Goal: Transaction & Acquisition: Purchase product/service

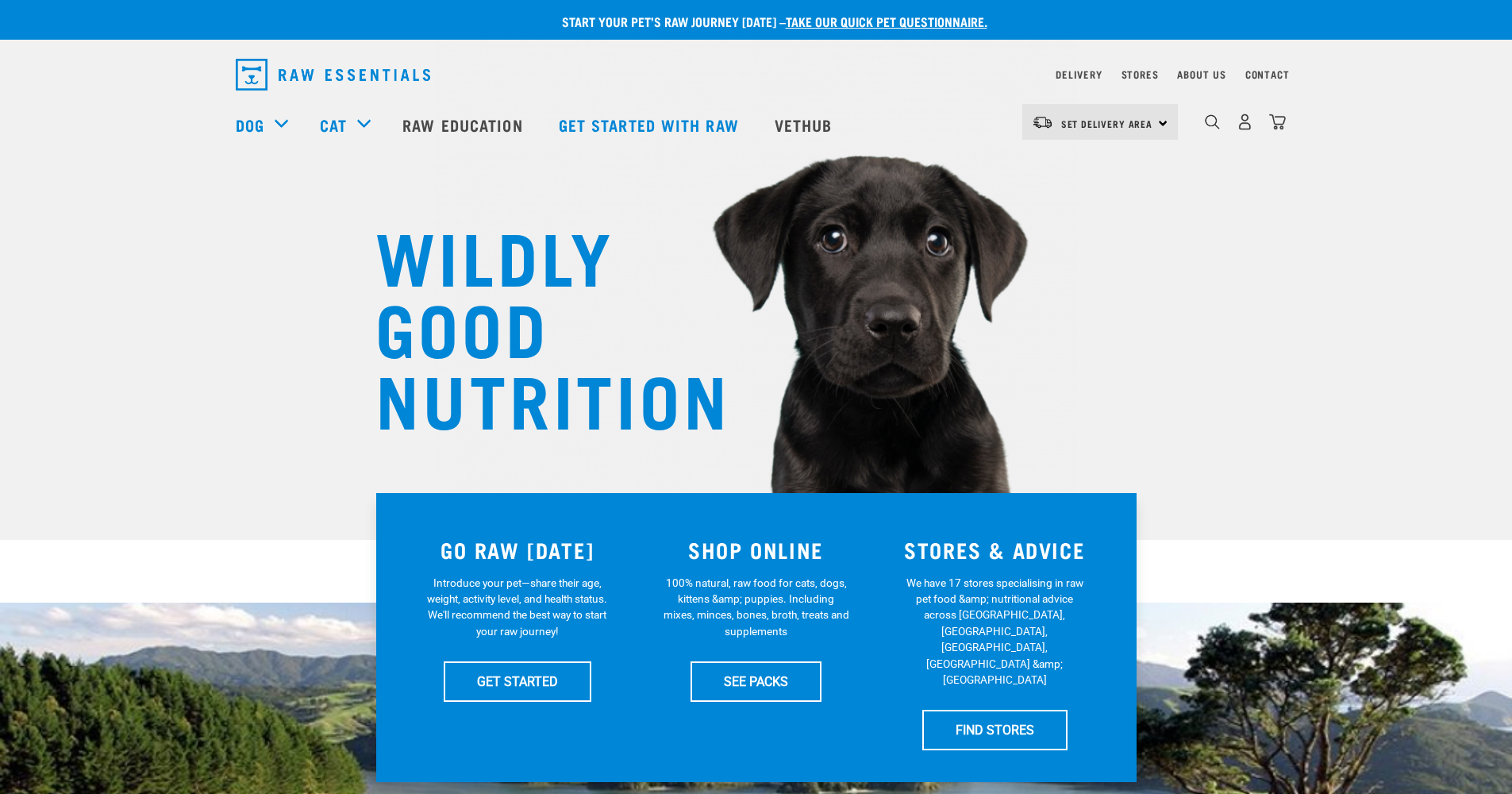
click at [1091, 143] on div "Set Delivery Area North Island South Island" at bounding box center [1084, 124] width 187 height 64
click at [1098, 124] on span "Set Delivery Area" at bounding box center [1107, 123] width 92 height 6
click at [1095, 163] on link "[GEOGRAPHIC_DATA]" at bounding box center [1098, 166] width 152 height 35
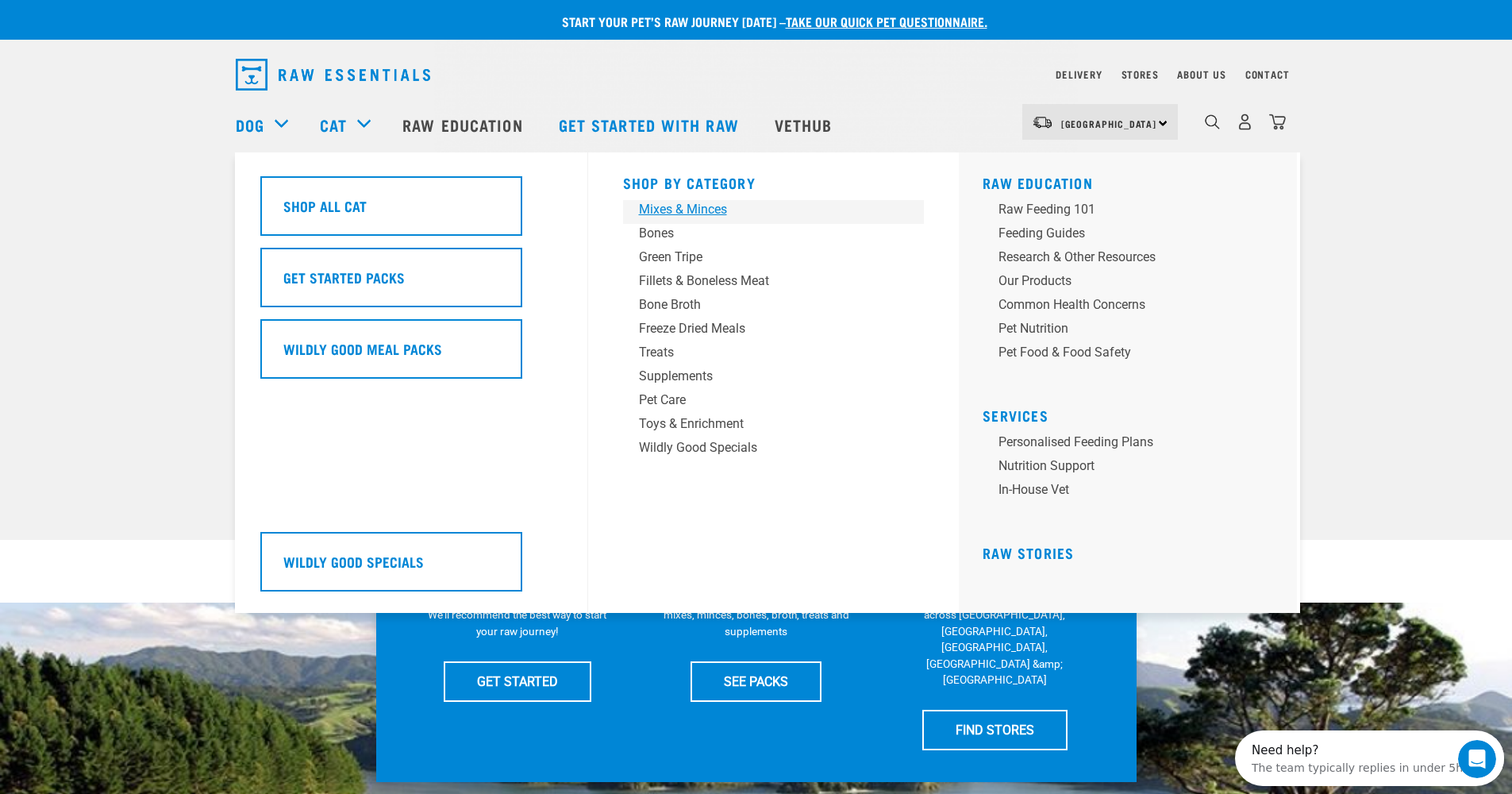
click at [724, 207] on div "Mixes & Minces" at bounding box center [762, 209] width 248 height 19
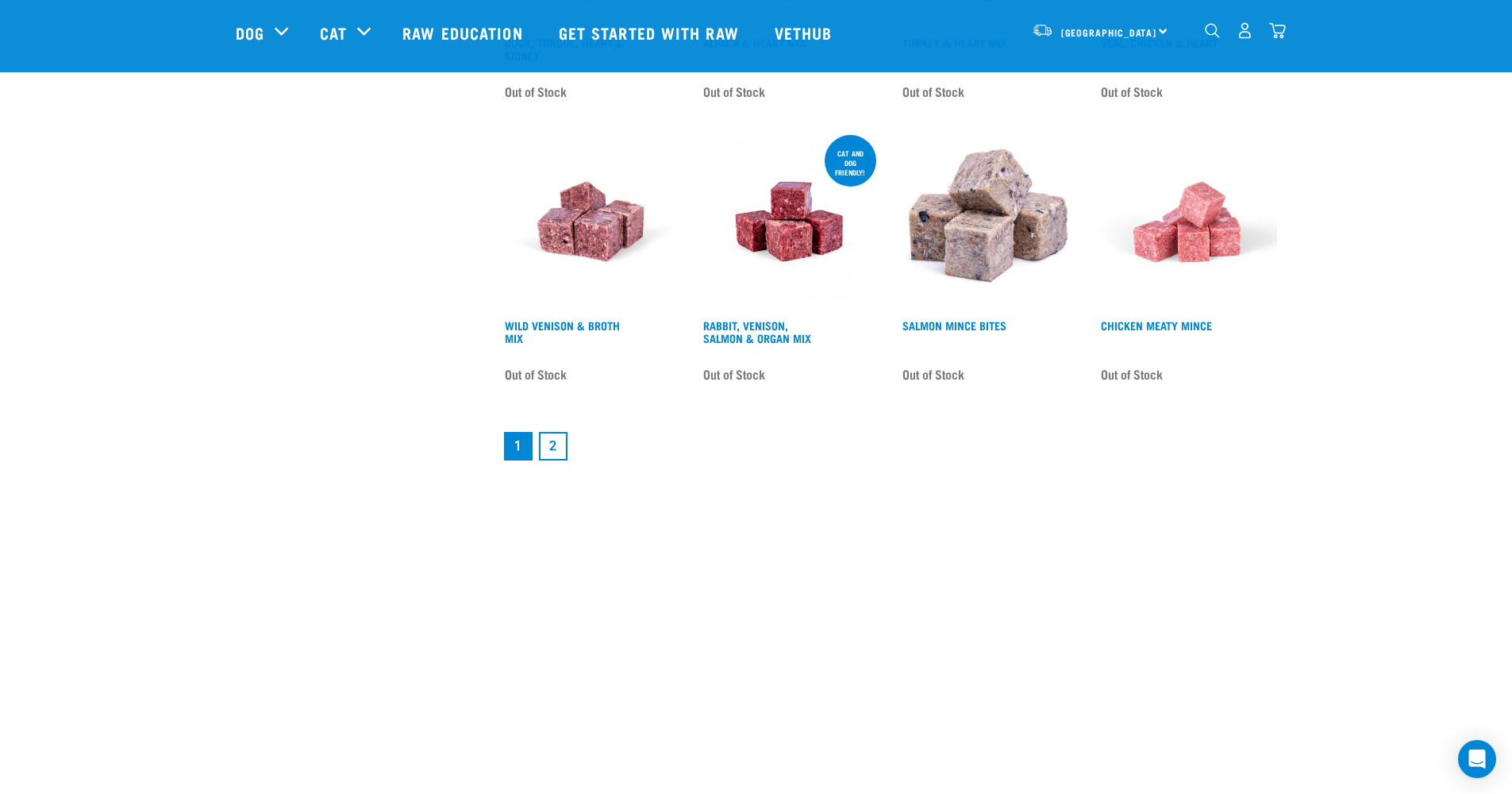
scroll to position [2259, 0]
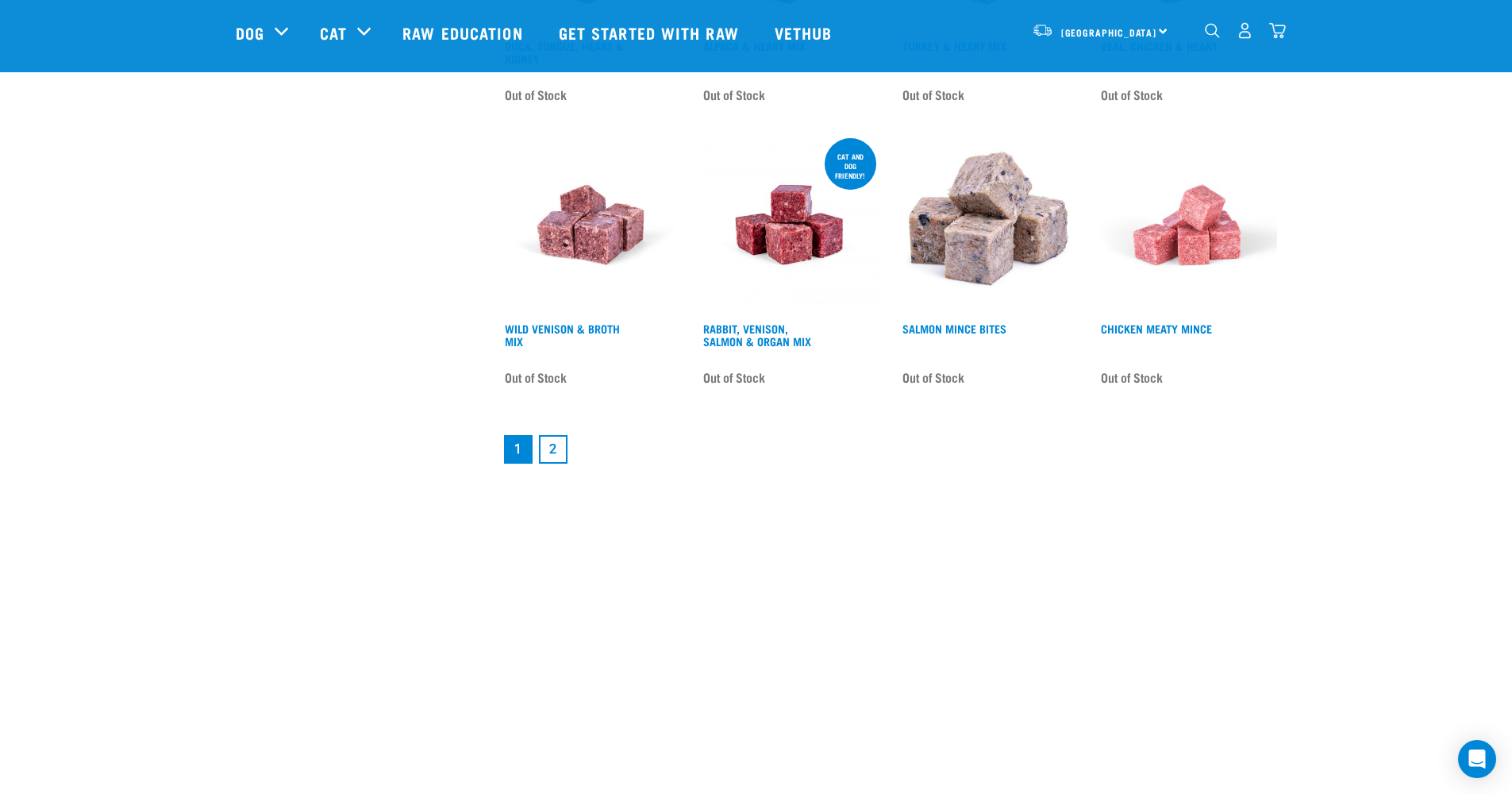
click at [551, 448] on link "2" at bounding box center [553, 449] width 29 height 29
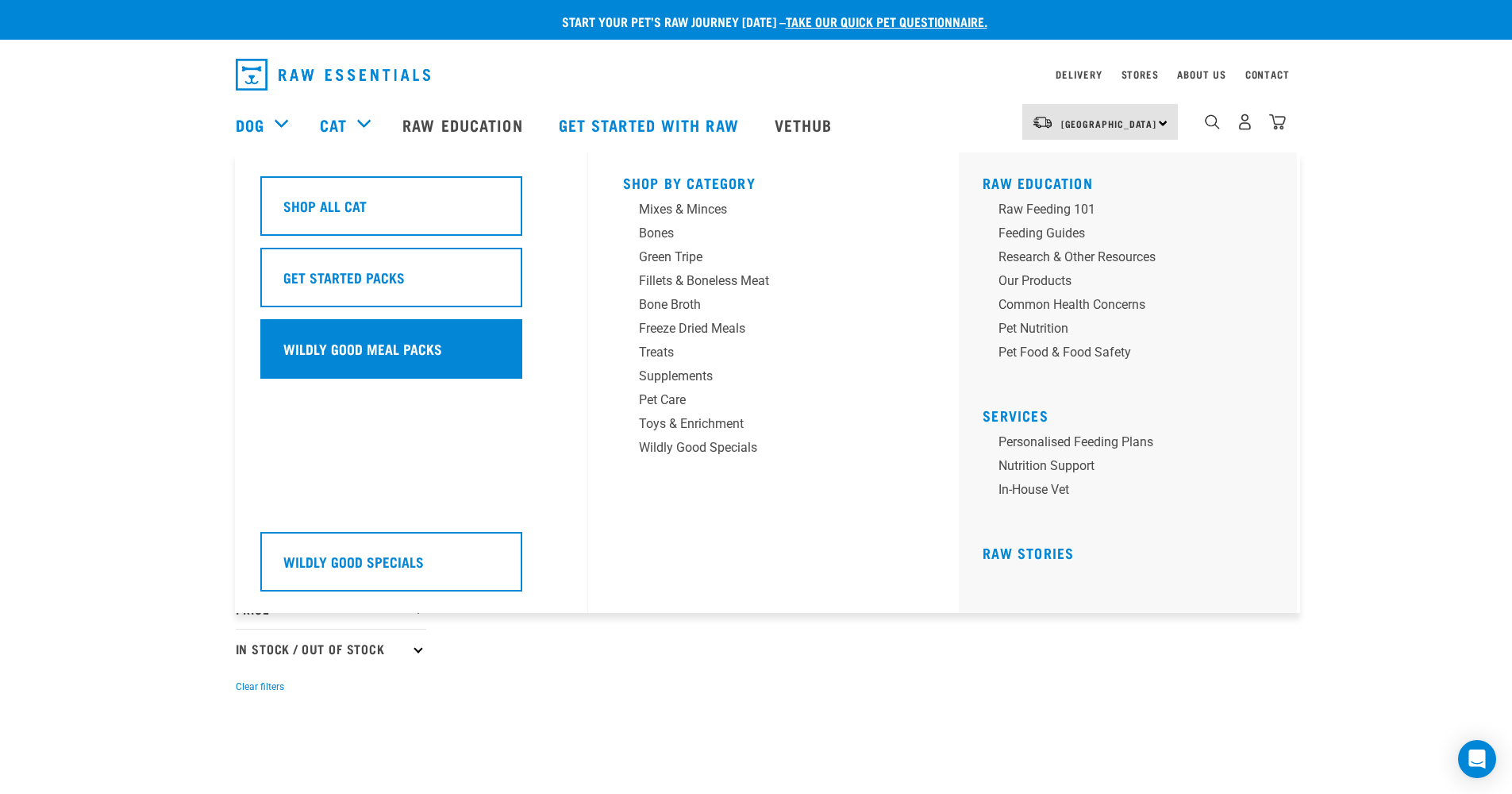
click at [376, 362] on div "Wildly Good Meal Packs" at bounding box center [391, 349] width 262 height 60
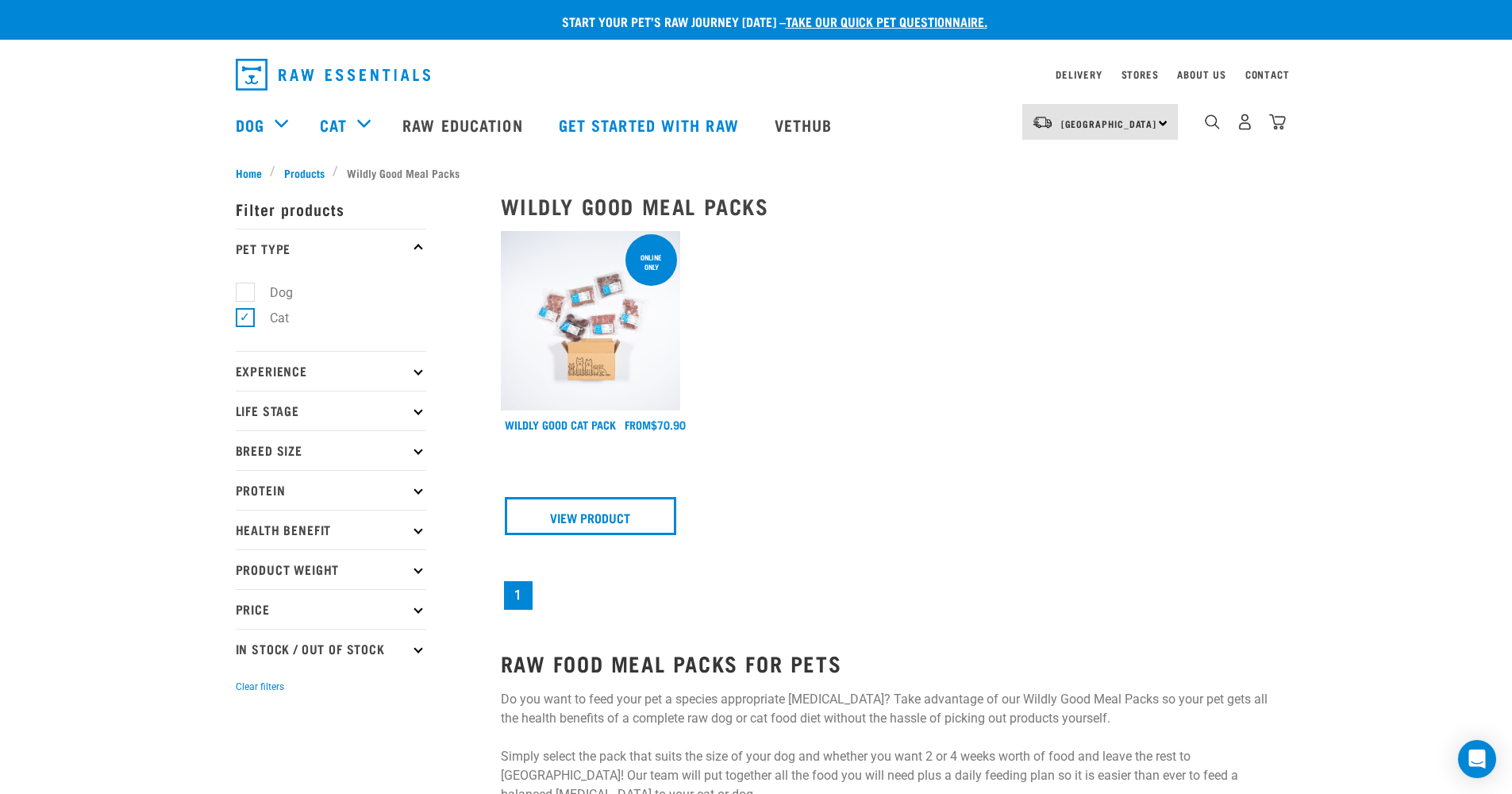
click at [607, 336] on img at bounding box center [591, 321] width 180 height 180
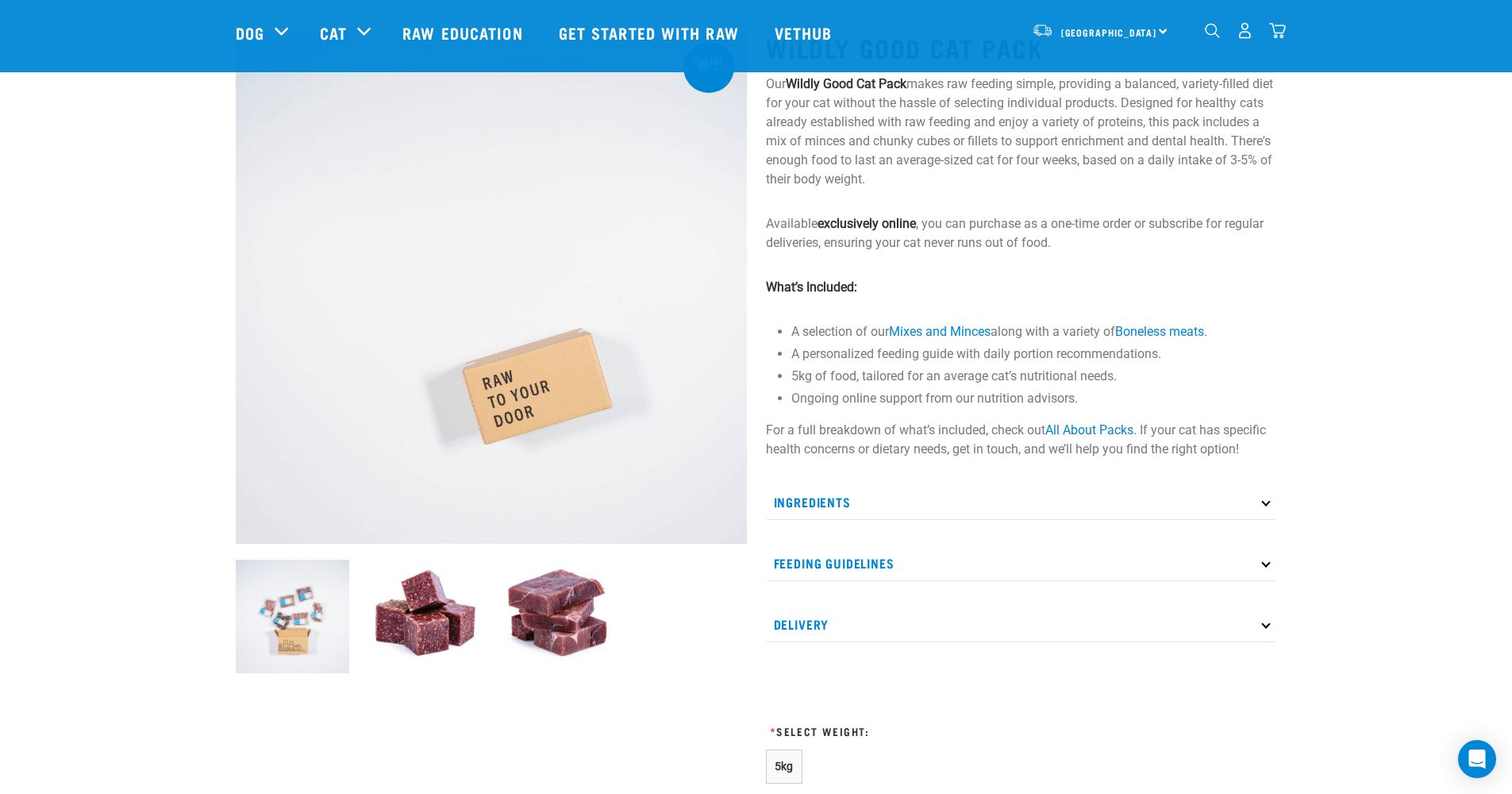
scroll to position [147, 0]
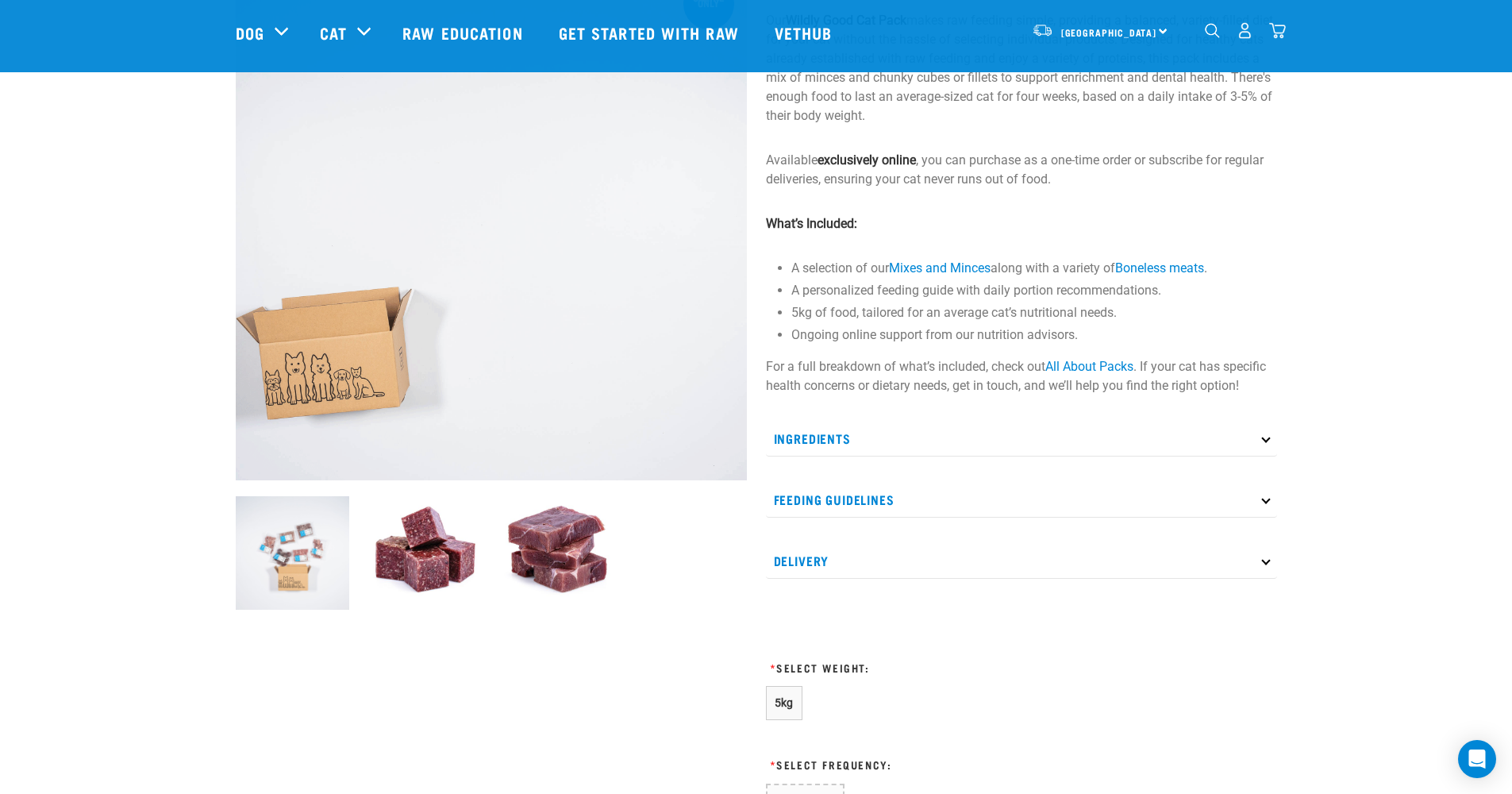
click at [844, 478] on div "Ingredients See All About Packs for a full run down of what's included in the c…" at bounding box center [1021, 500] width 511 height 158
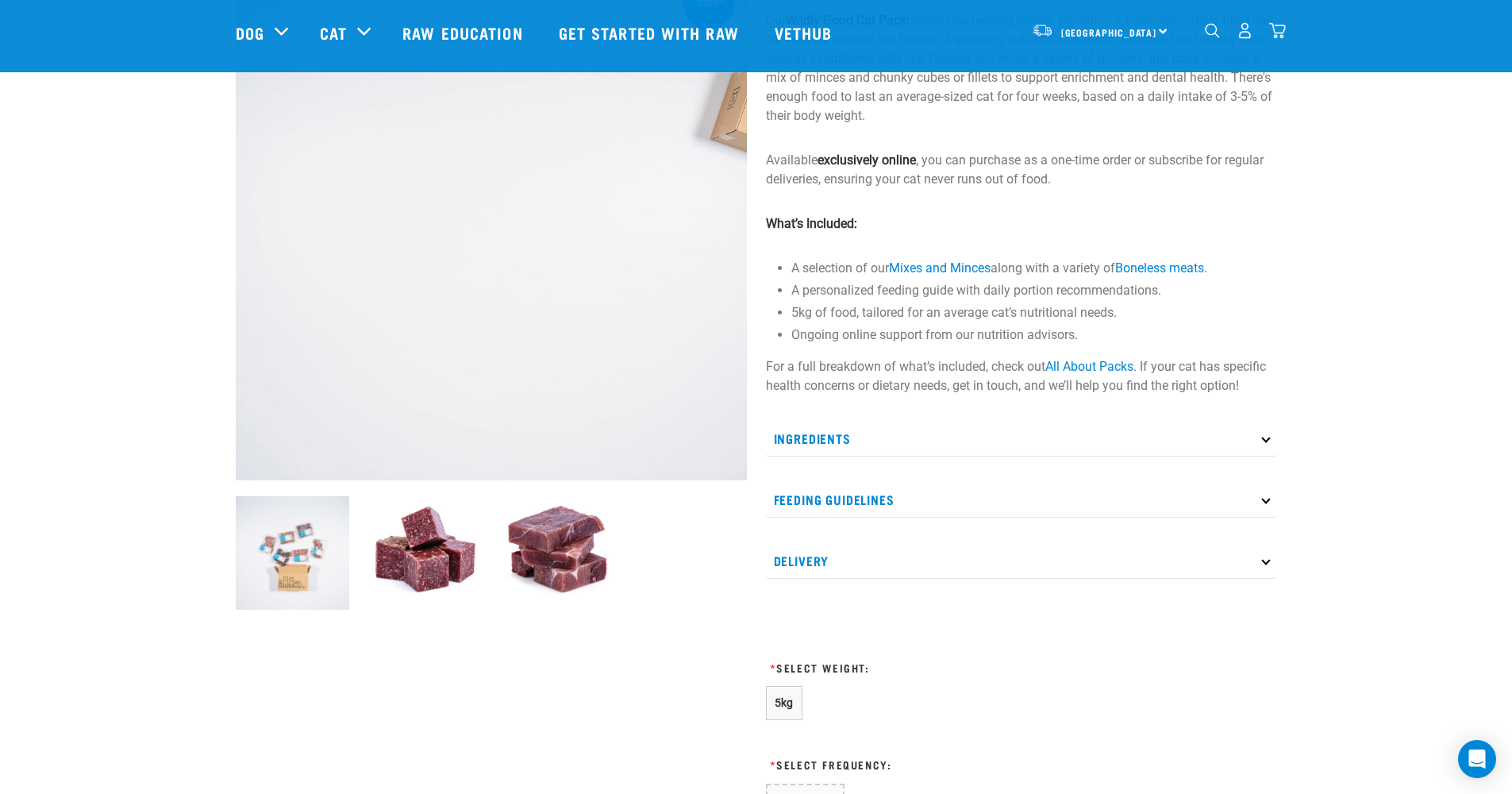
click at [825, 494] on p "Feeding Guidelines" at bounding box center [1021, 500] width 511 height 36
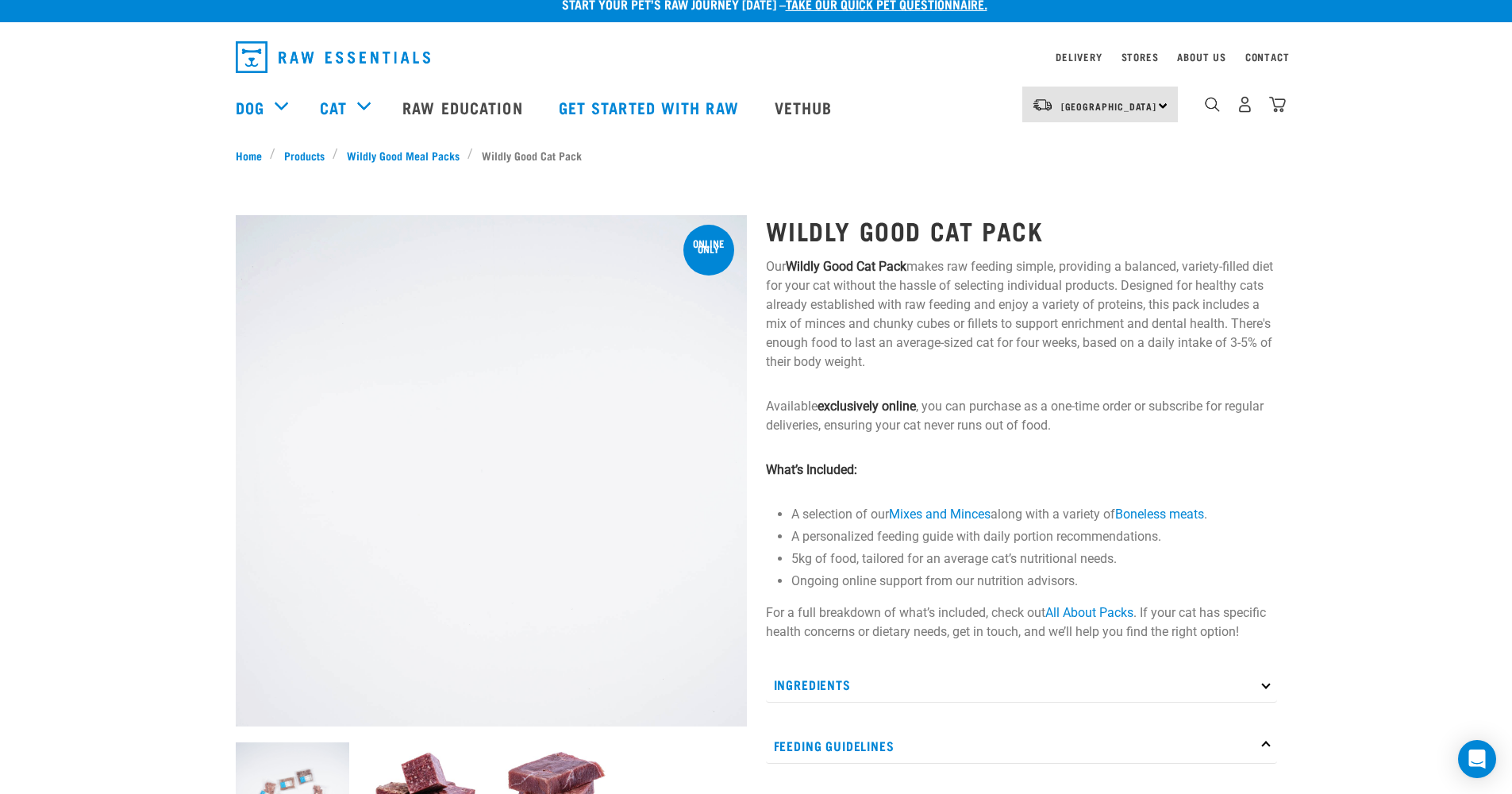
scroll to position [116, 0]
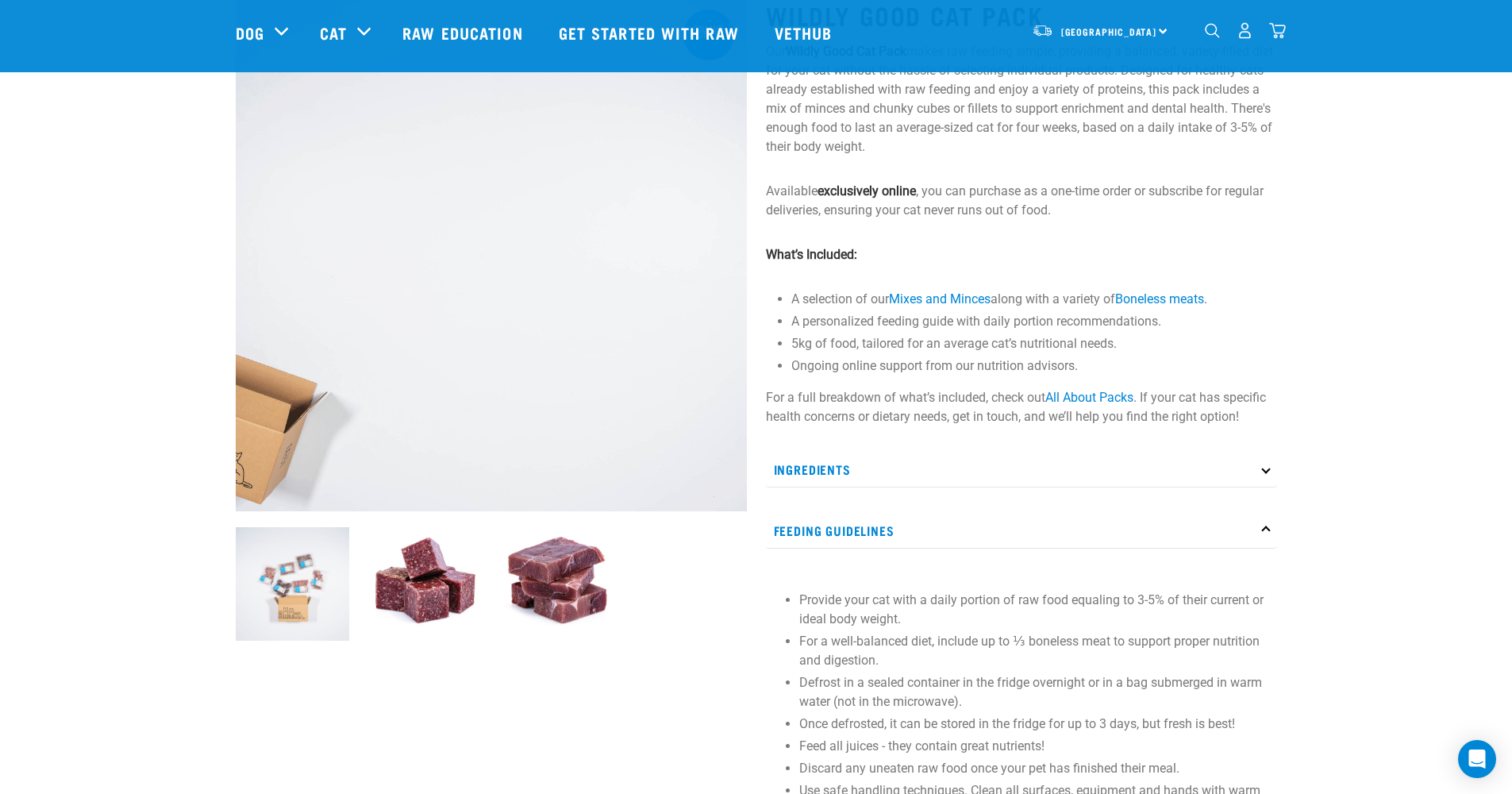
click at [428, 610] on img at bounding box center [425, 583] width 113 height 113
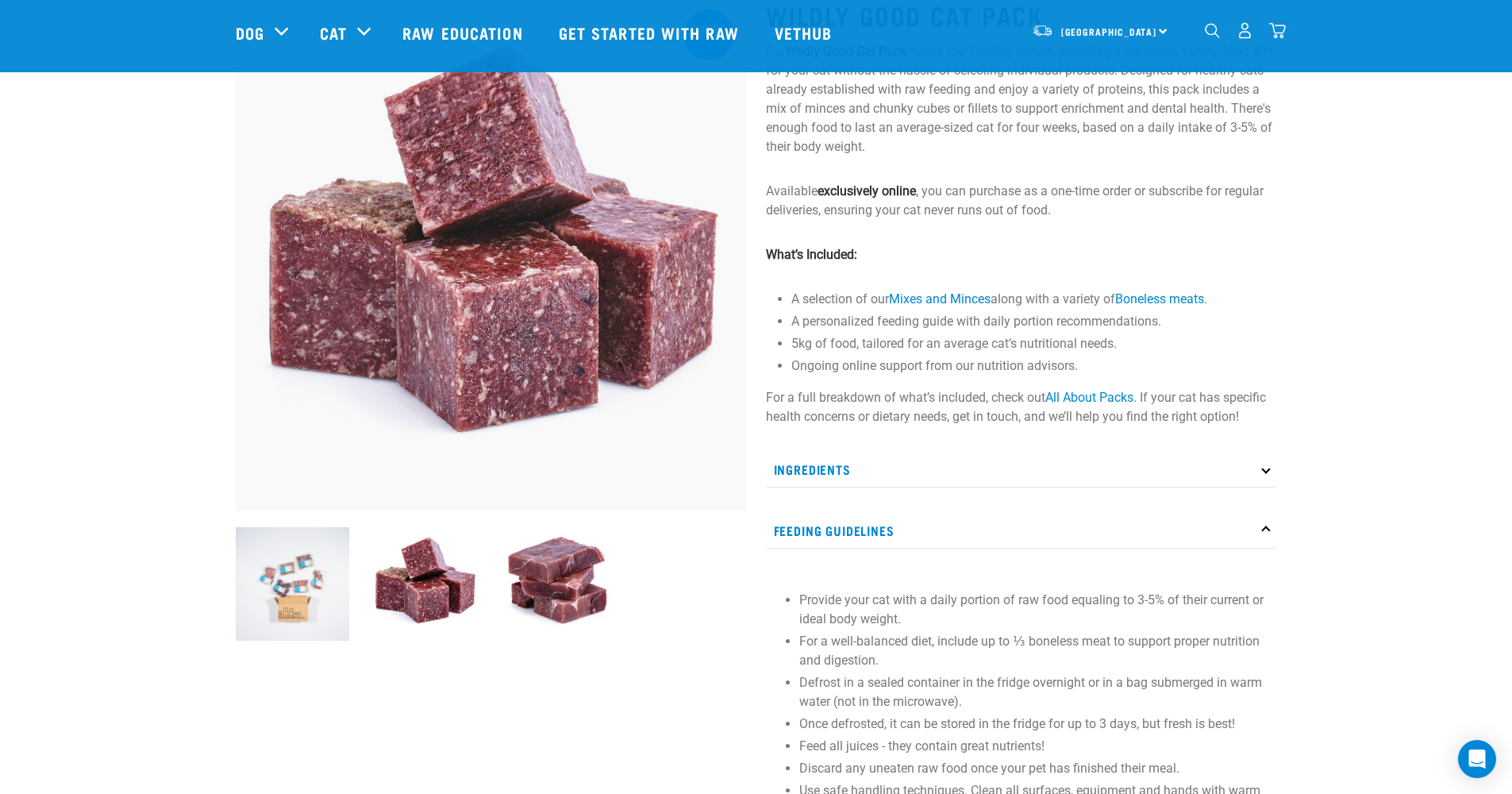
scroll to position [137, 0]
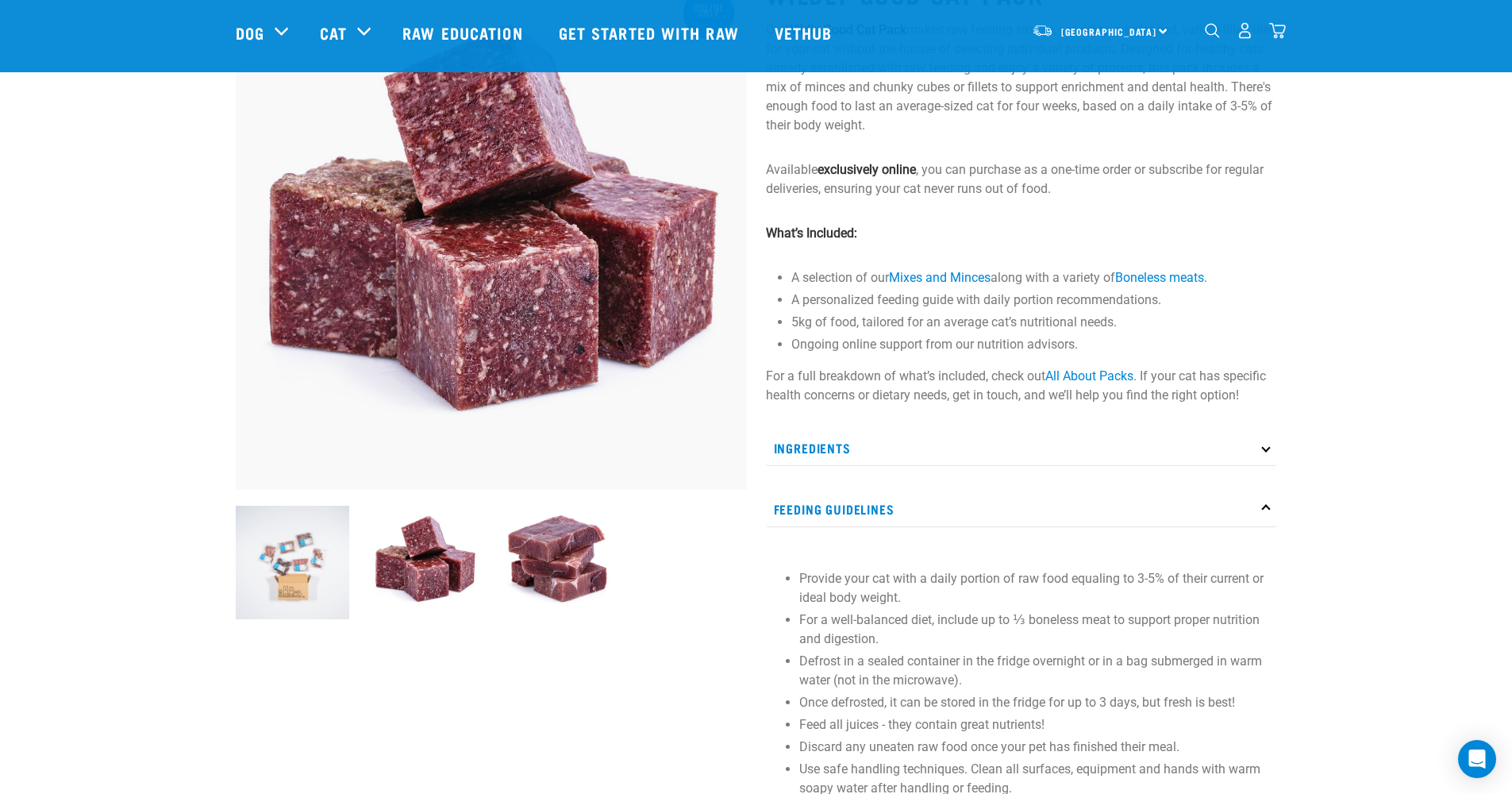
click at [548, 579] on img at bounding box center [557, 562] width 113 height 113
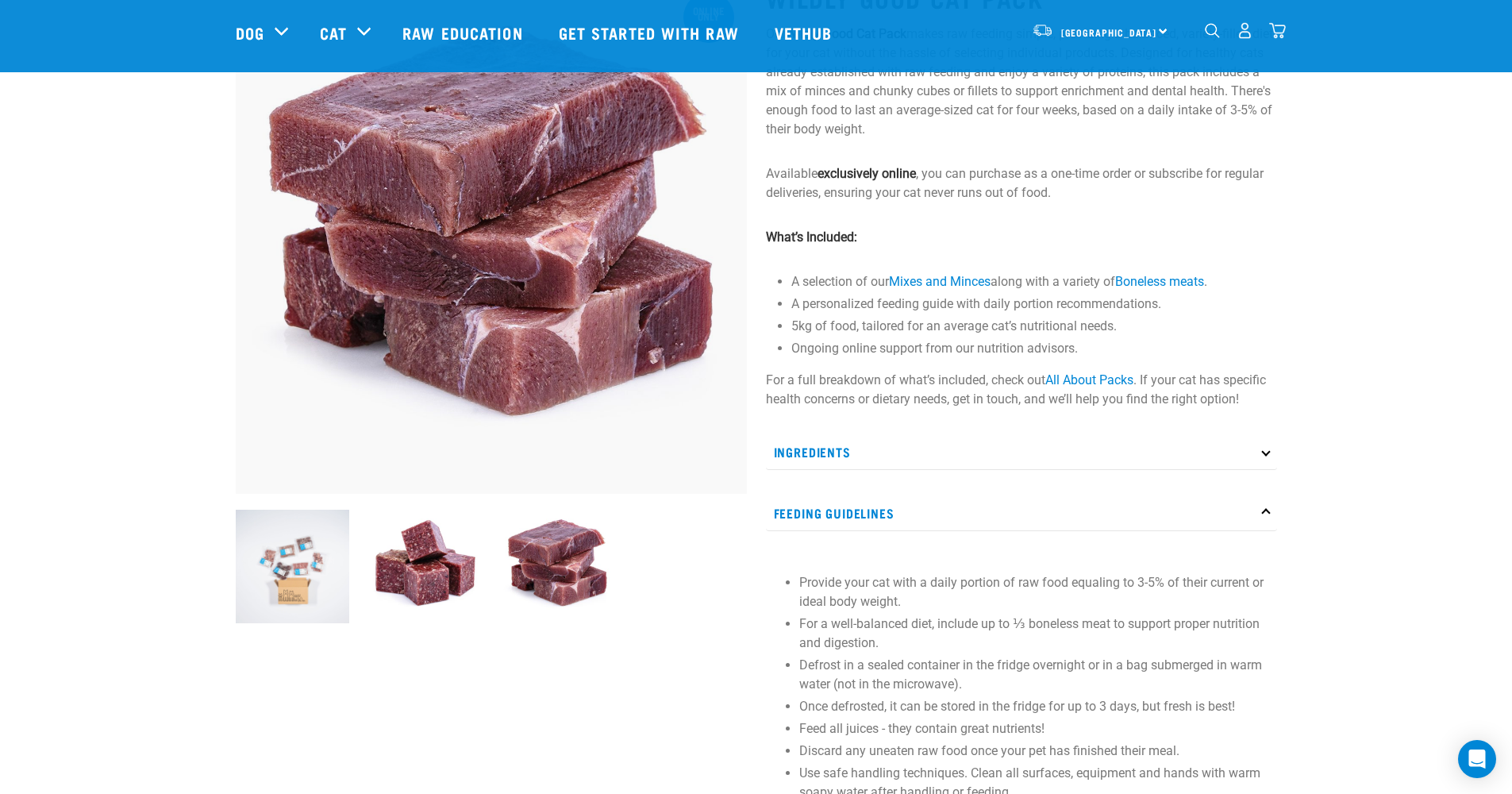
scroll to position [0, 0]
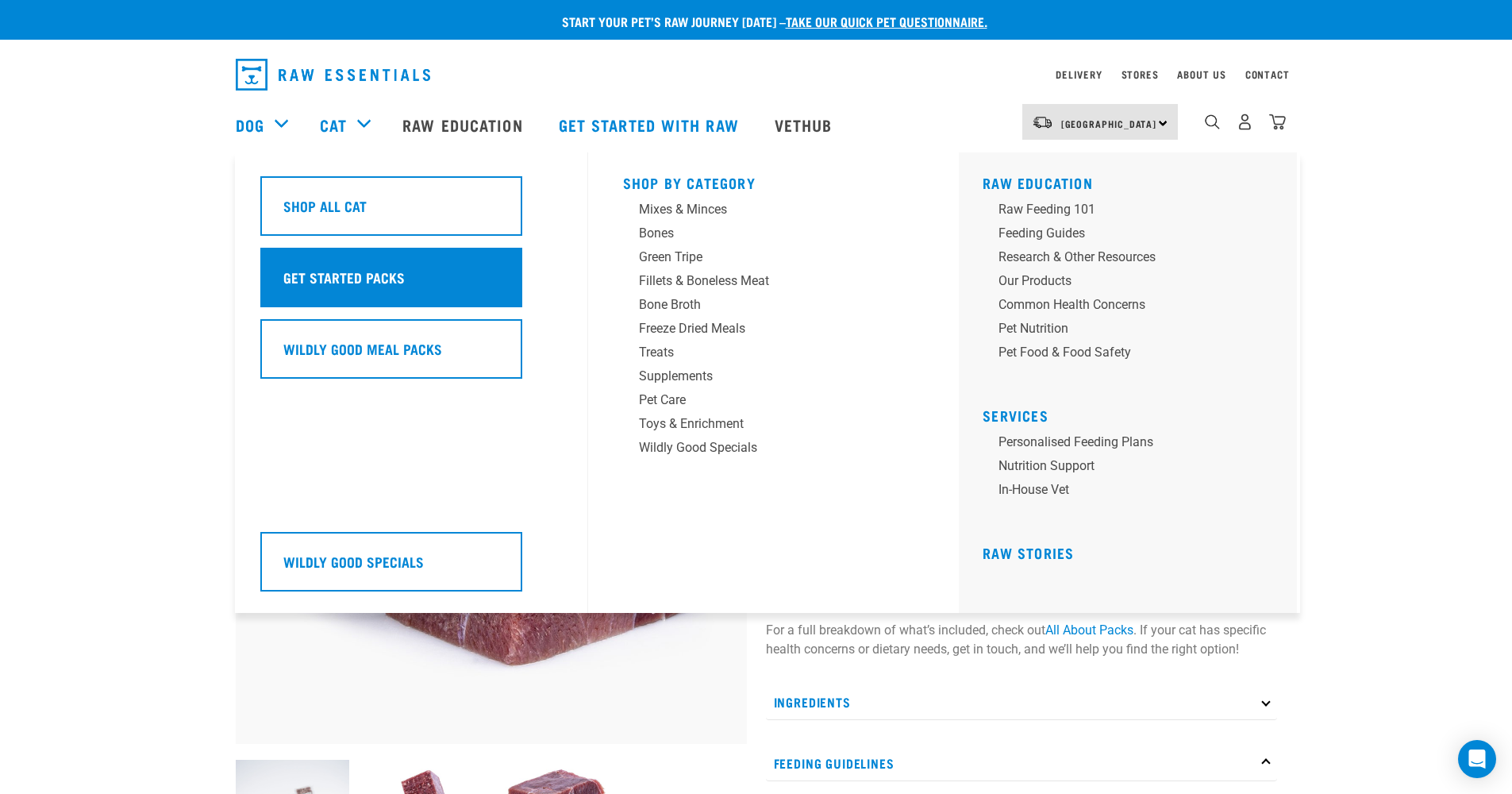
click at [356, 274] on div "Get Started Packs" at bounding box center [391, 277] width 262 height 60
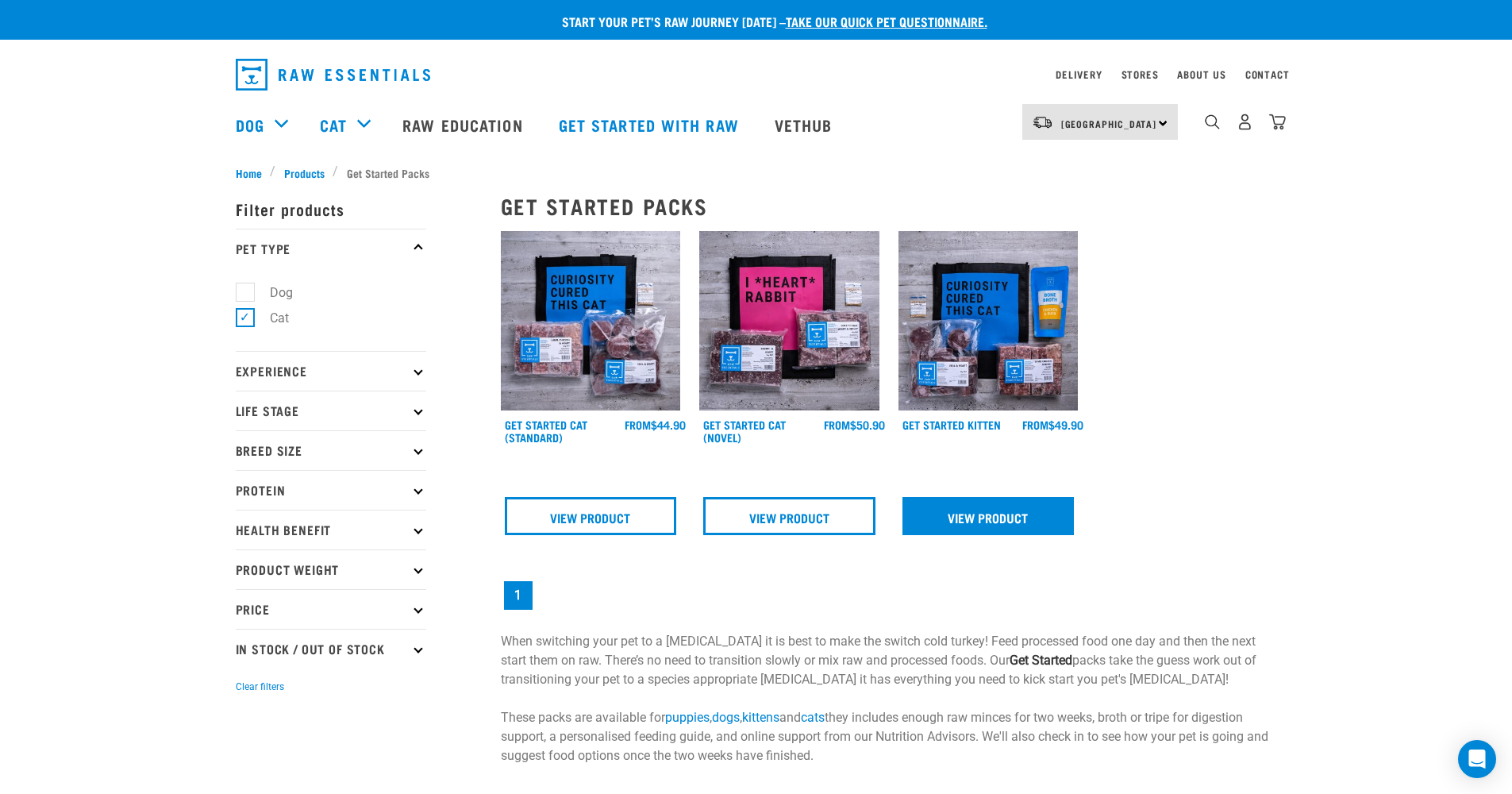
click at [1047, 513] on link "View Product" at bounding box center [989, 516] width 172 height 38
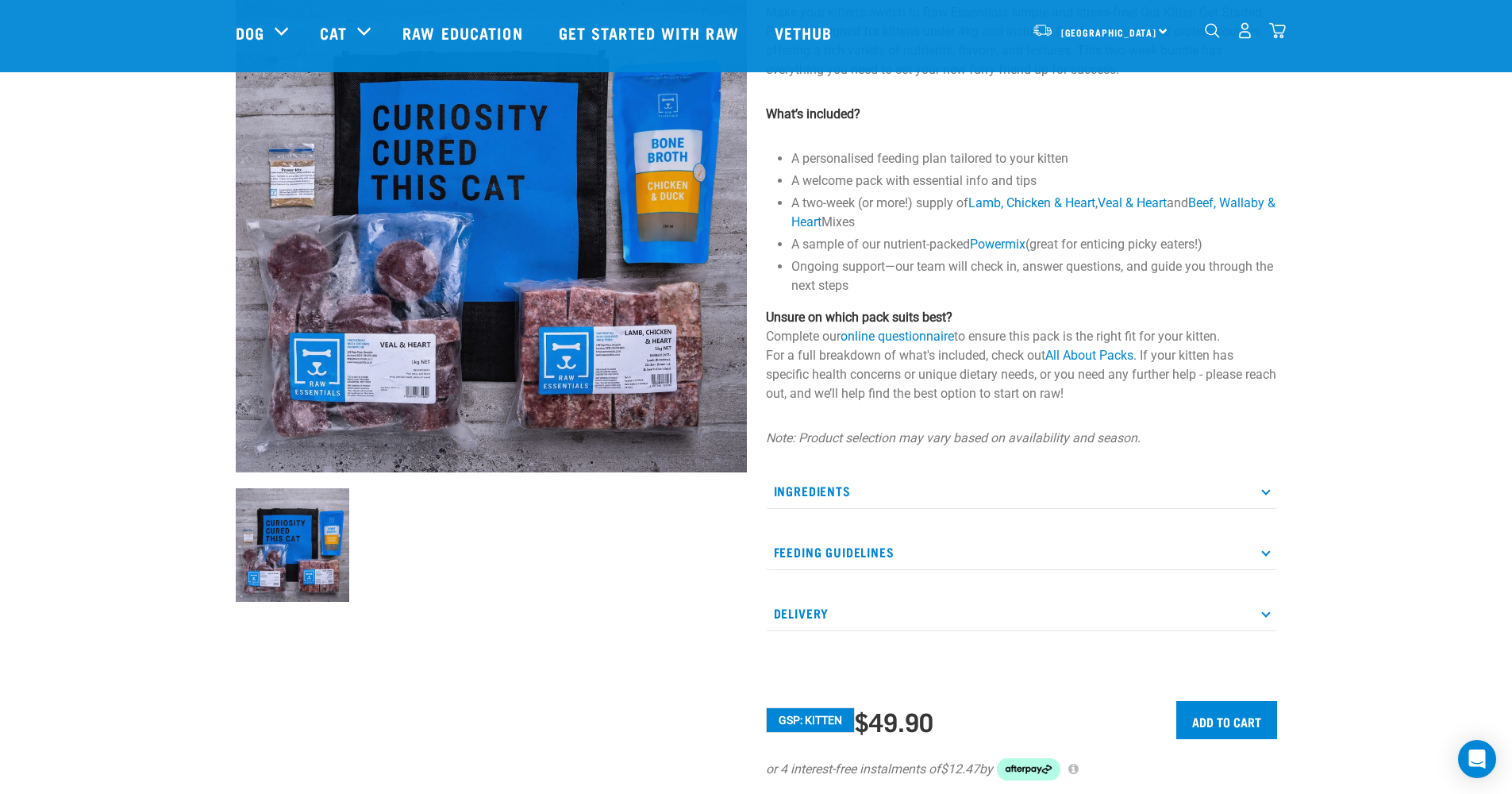
scroll to position [142, 0]
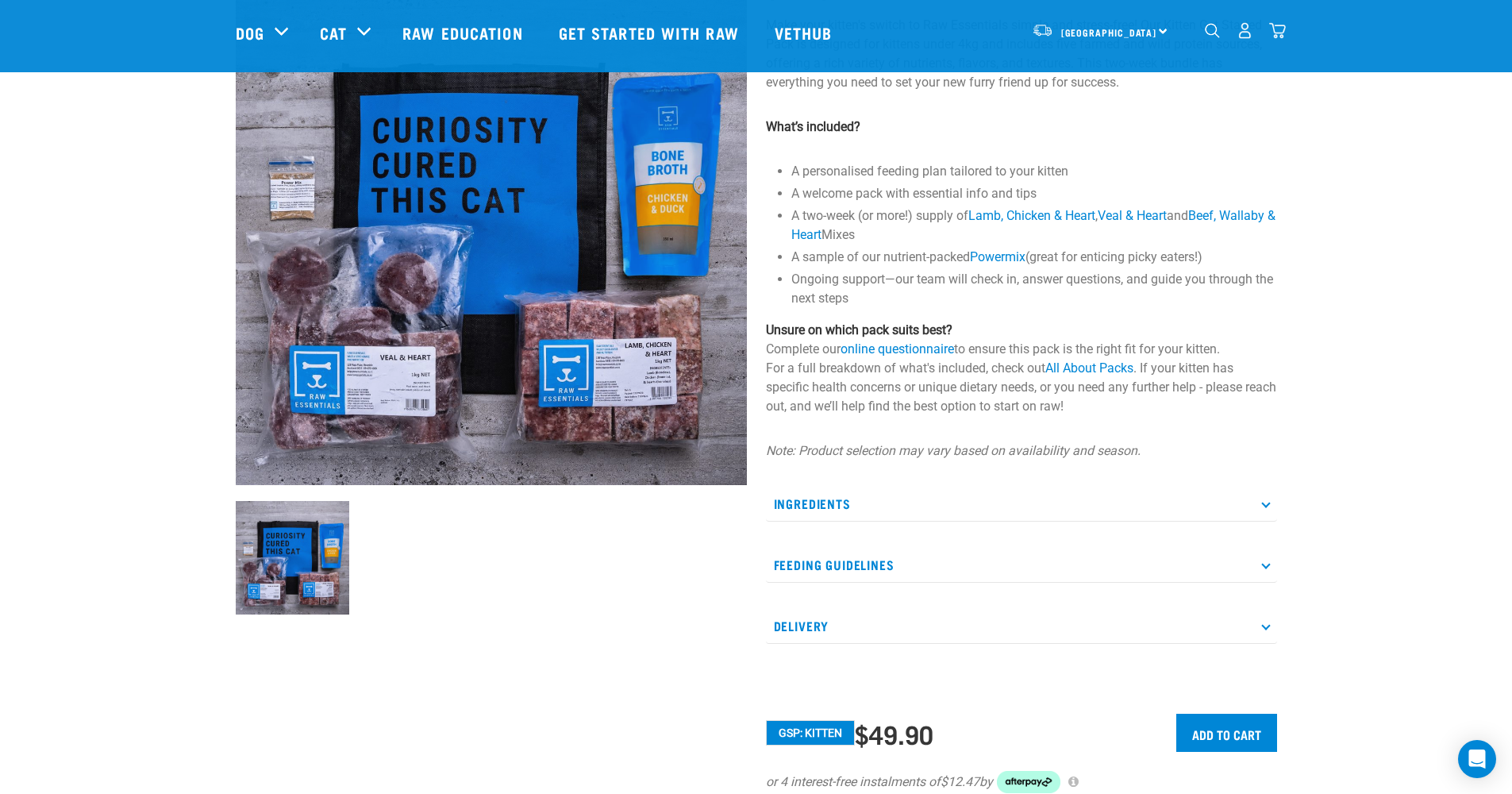
click at [1047, 547] on p "Feeding Guidelines" at bounding box center [1021, 565] width 511 height 36
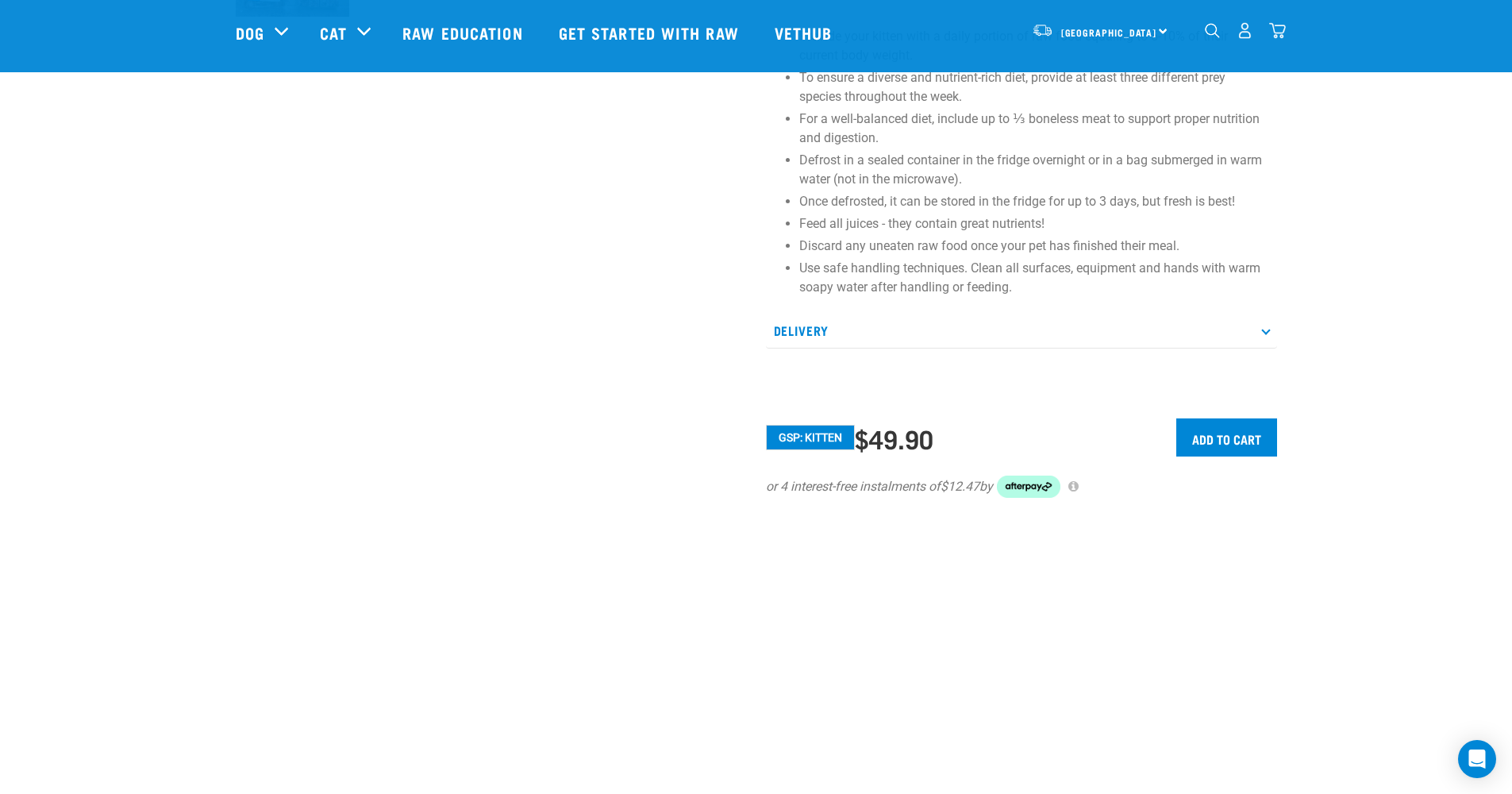
scroll to position [558, 0]
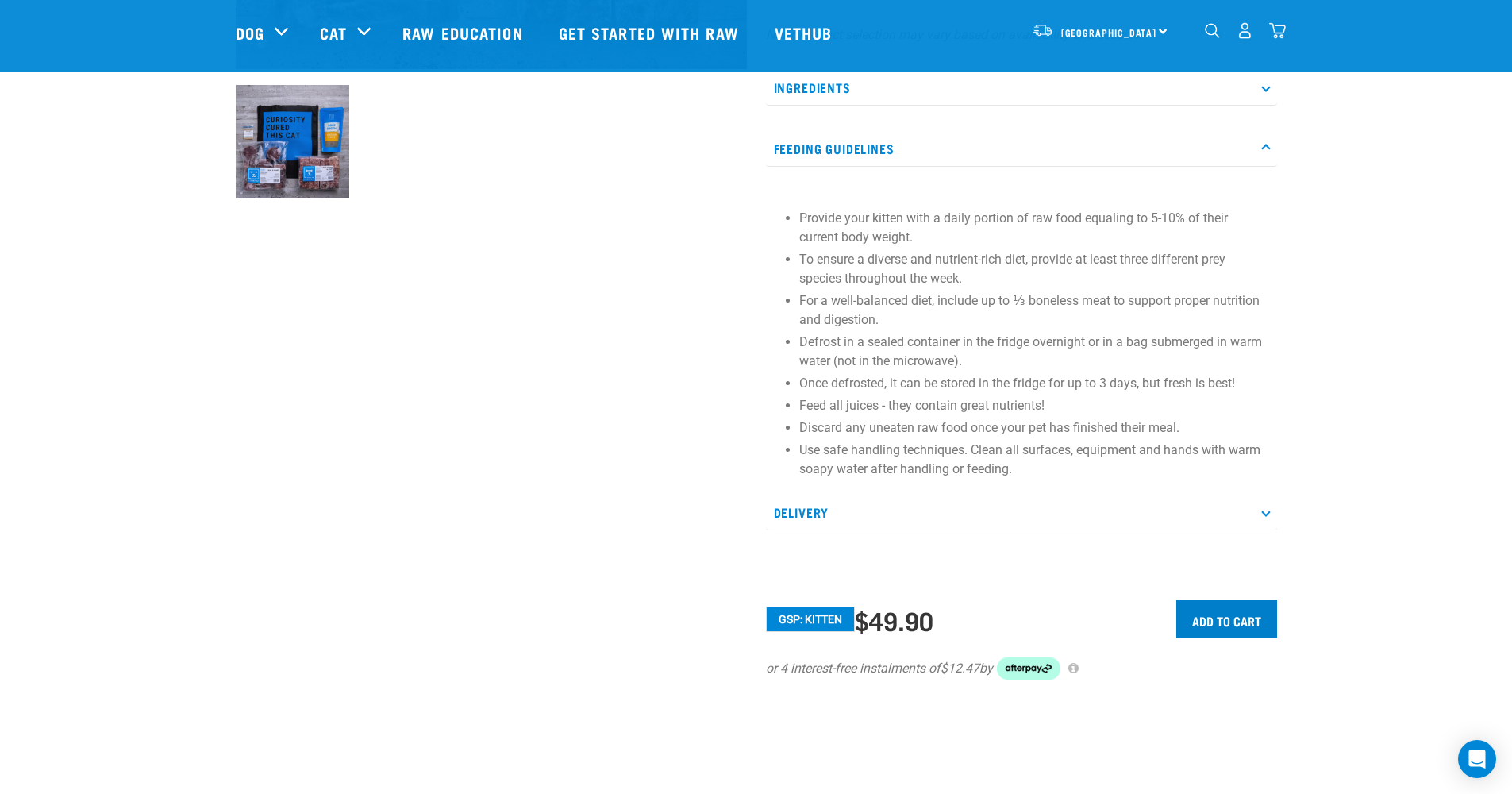
click at [1246, 621] on input "Add to cart" at bounding box center [1227, 619] width 100 height 38
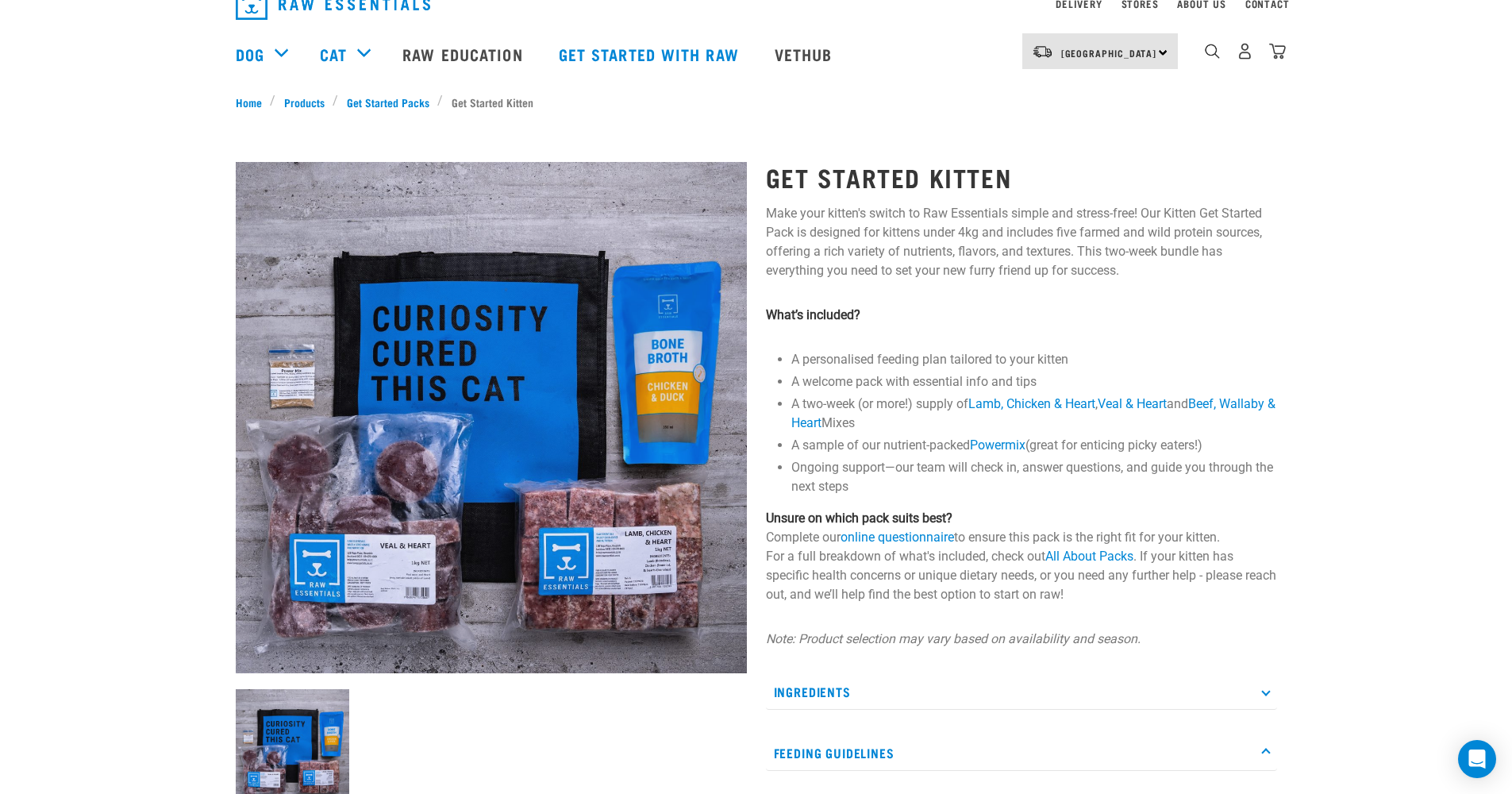
scroll to position [0, 0]
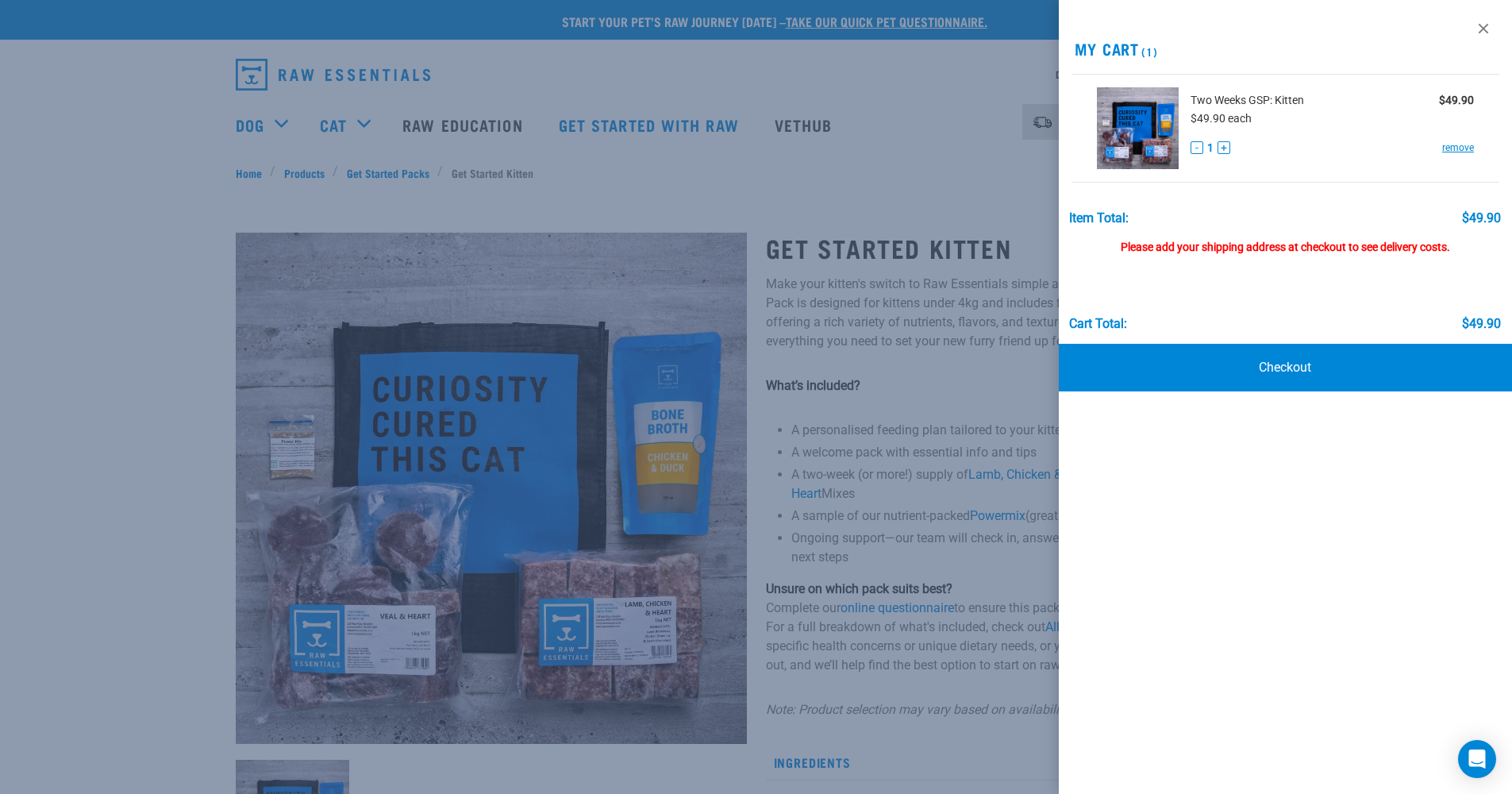
drag, startPoint x: 825, startPoint y: 508, endPoint x: 848, endPoint y: 514, distance: 23.8
click at [826, 508] on div at bounding box center [756, 397] width 1512 height 794
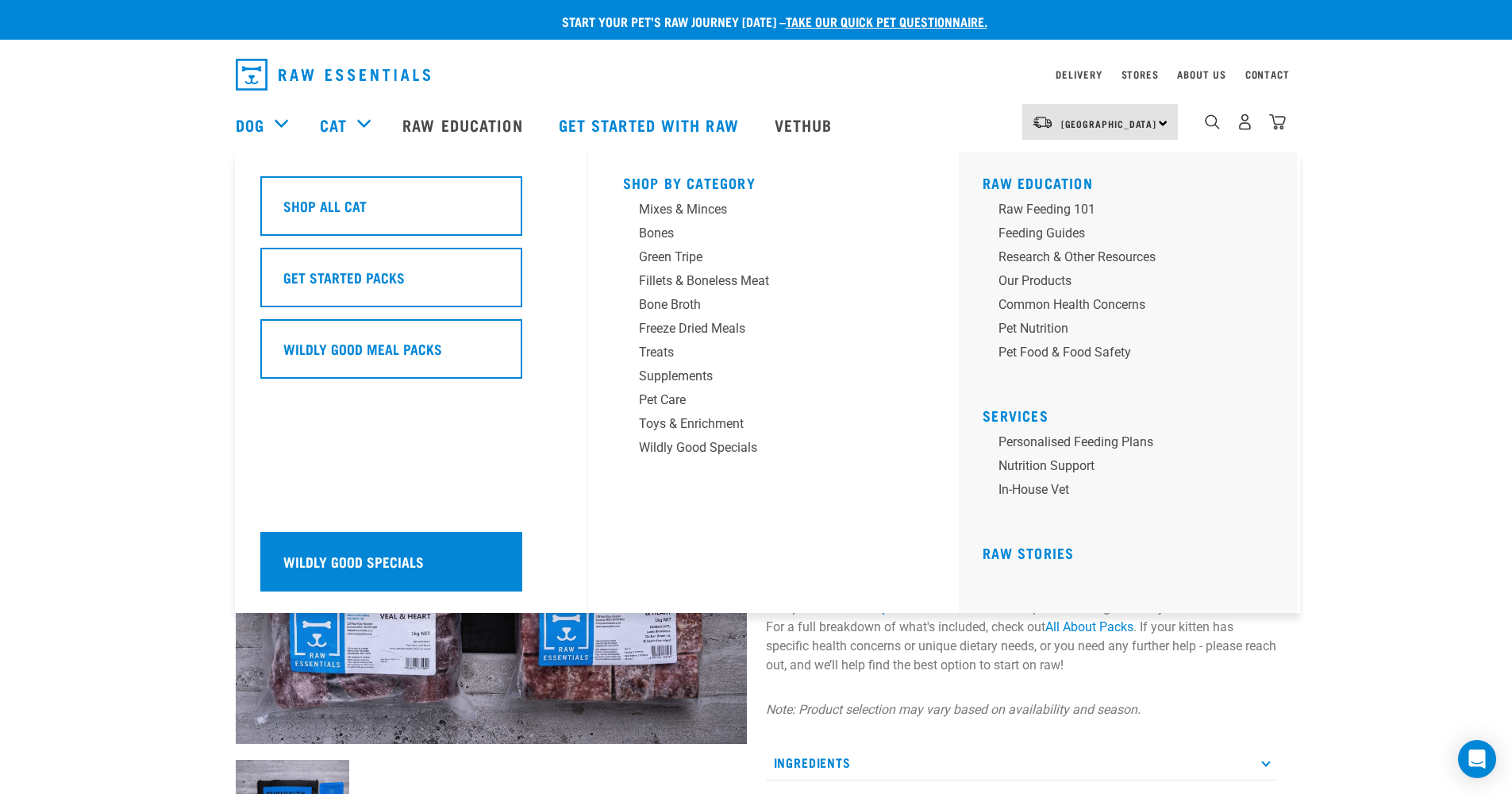
click at [368, 551] on h5 "Wildly Good Specials" at bounding box center [353, 561] width 140 height 20
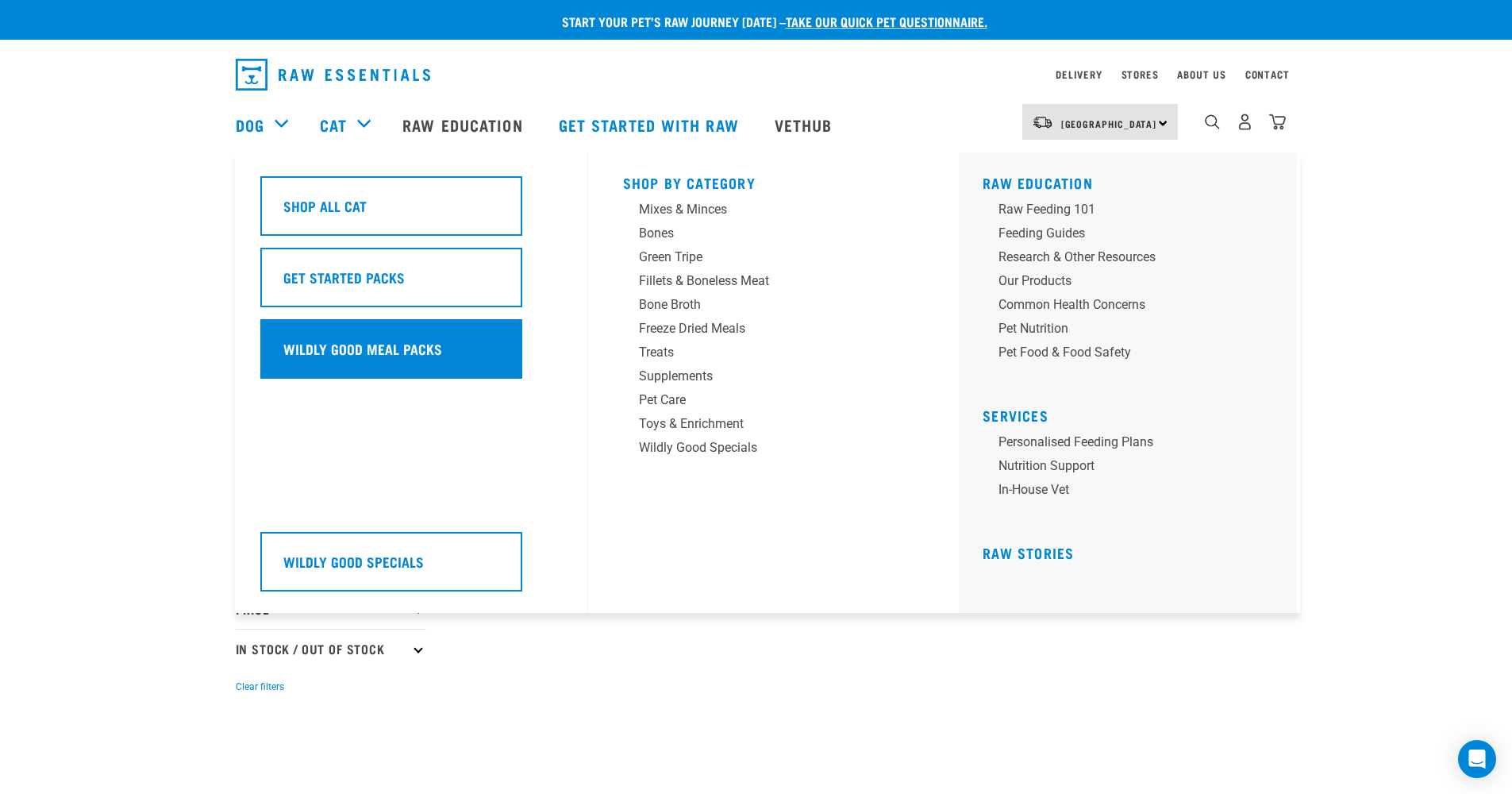
click at [394, 347] on div "Wildly Good Meal Packs" at bounding box center [391, 349] width 262 height 60
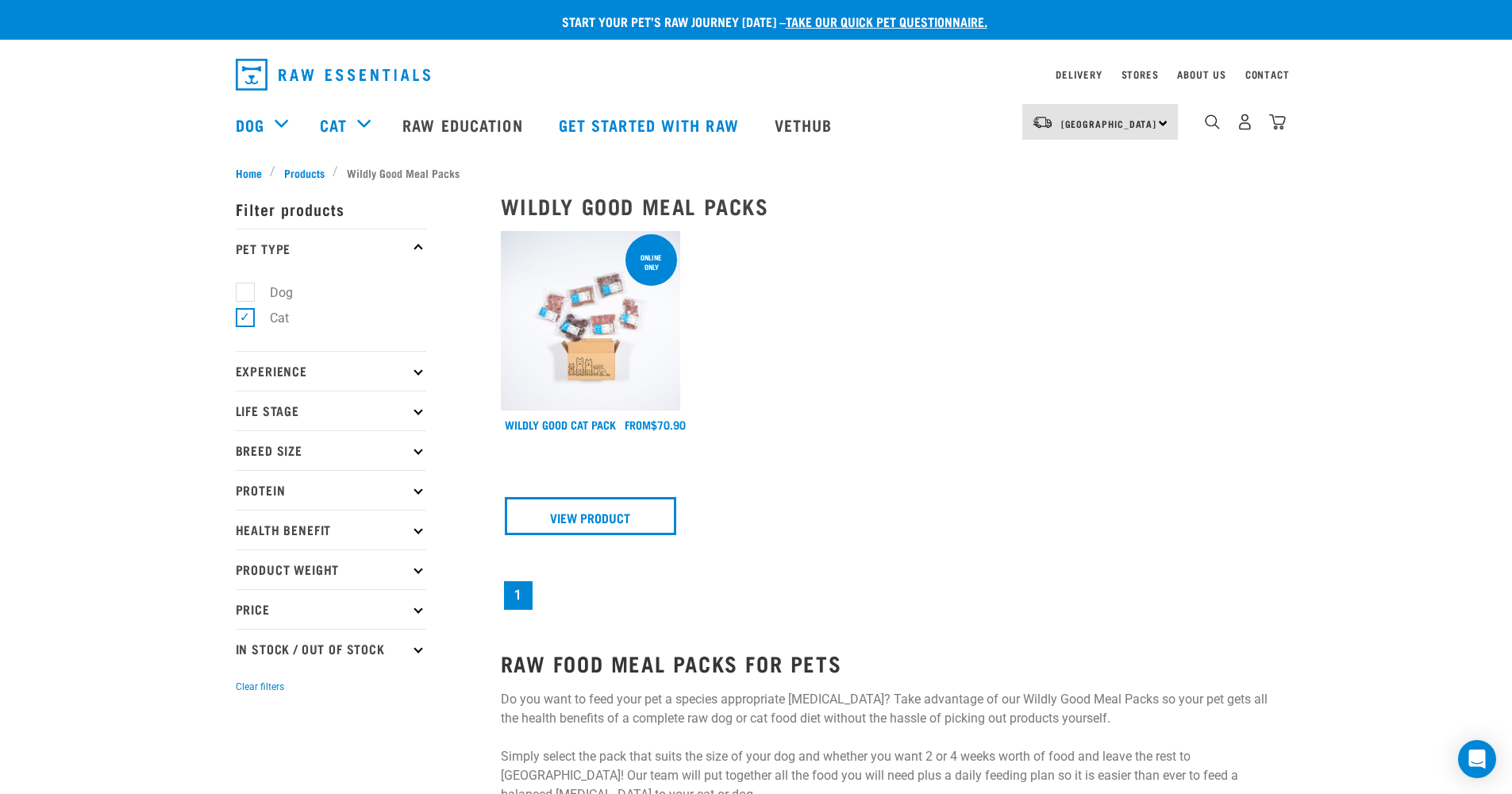
click at [575, 368] on img at bounding box center [591, 321] width 180 height 180
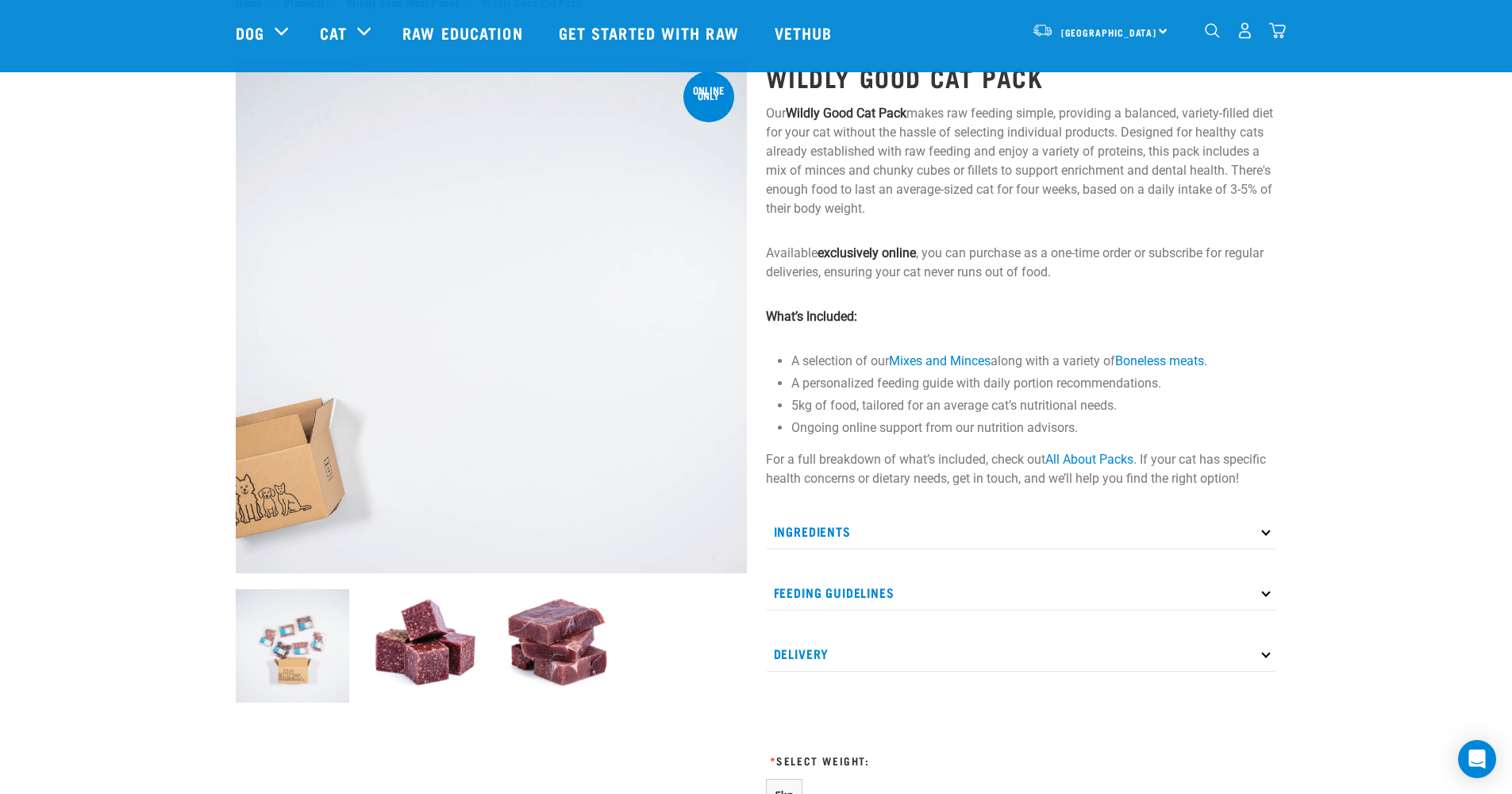
scroll to position [124, 0]
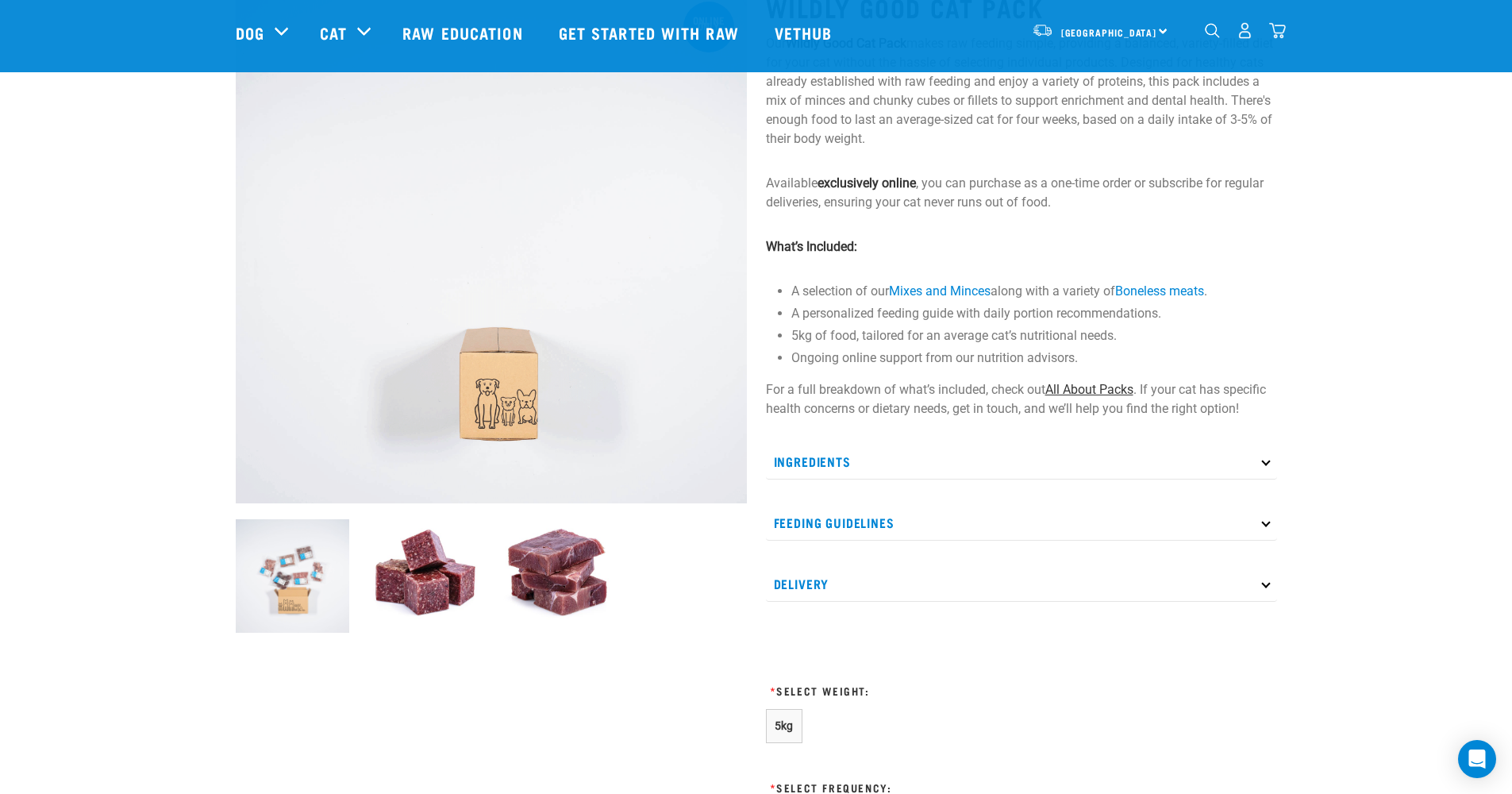
click at [1112, 391] on link "All About Packs" at bounding box center [1090, 390] width 88 height 15
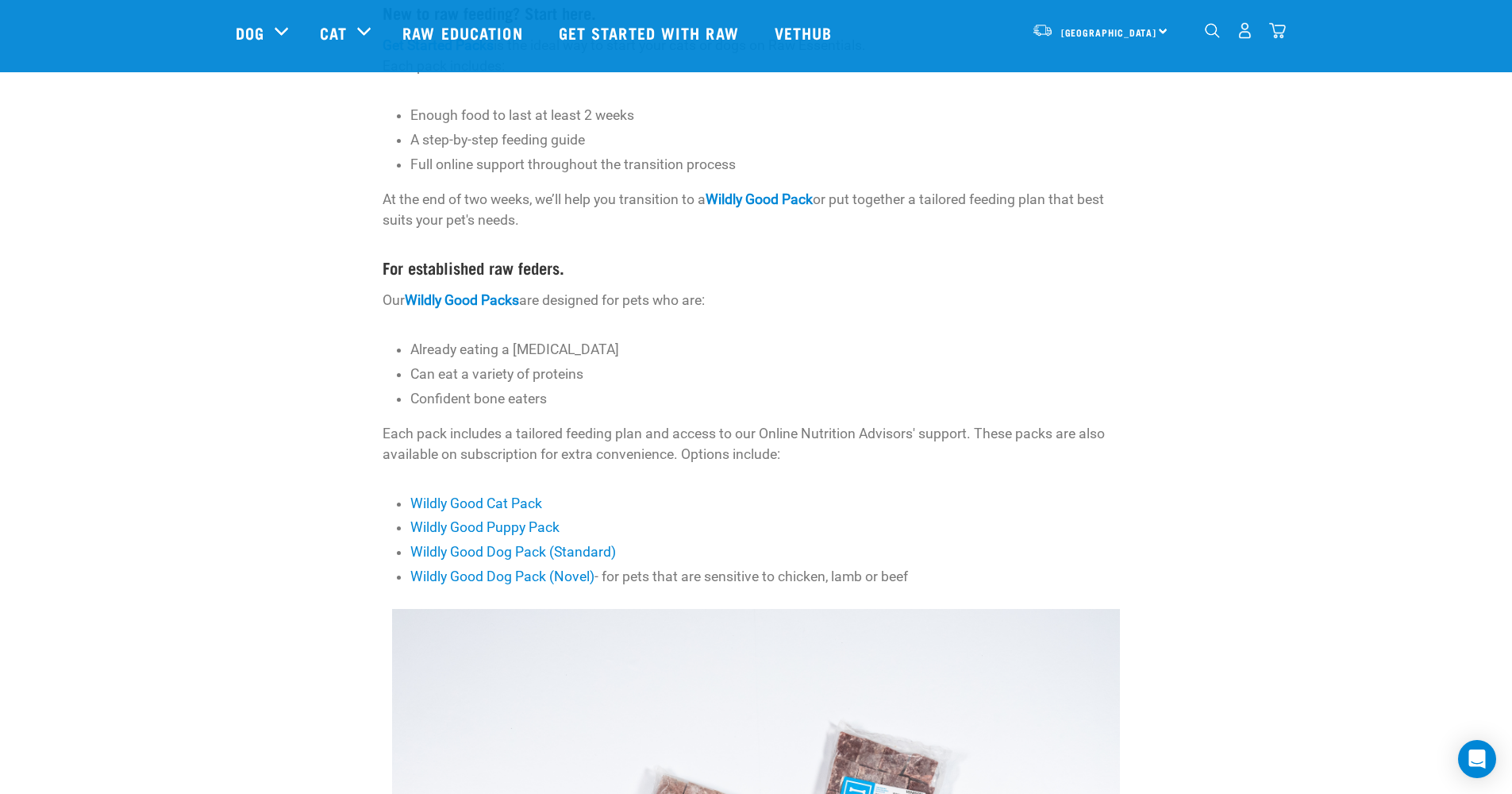
scroll to position [389, 0]
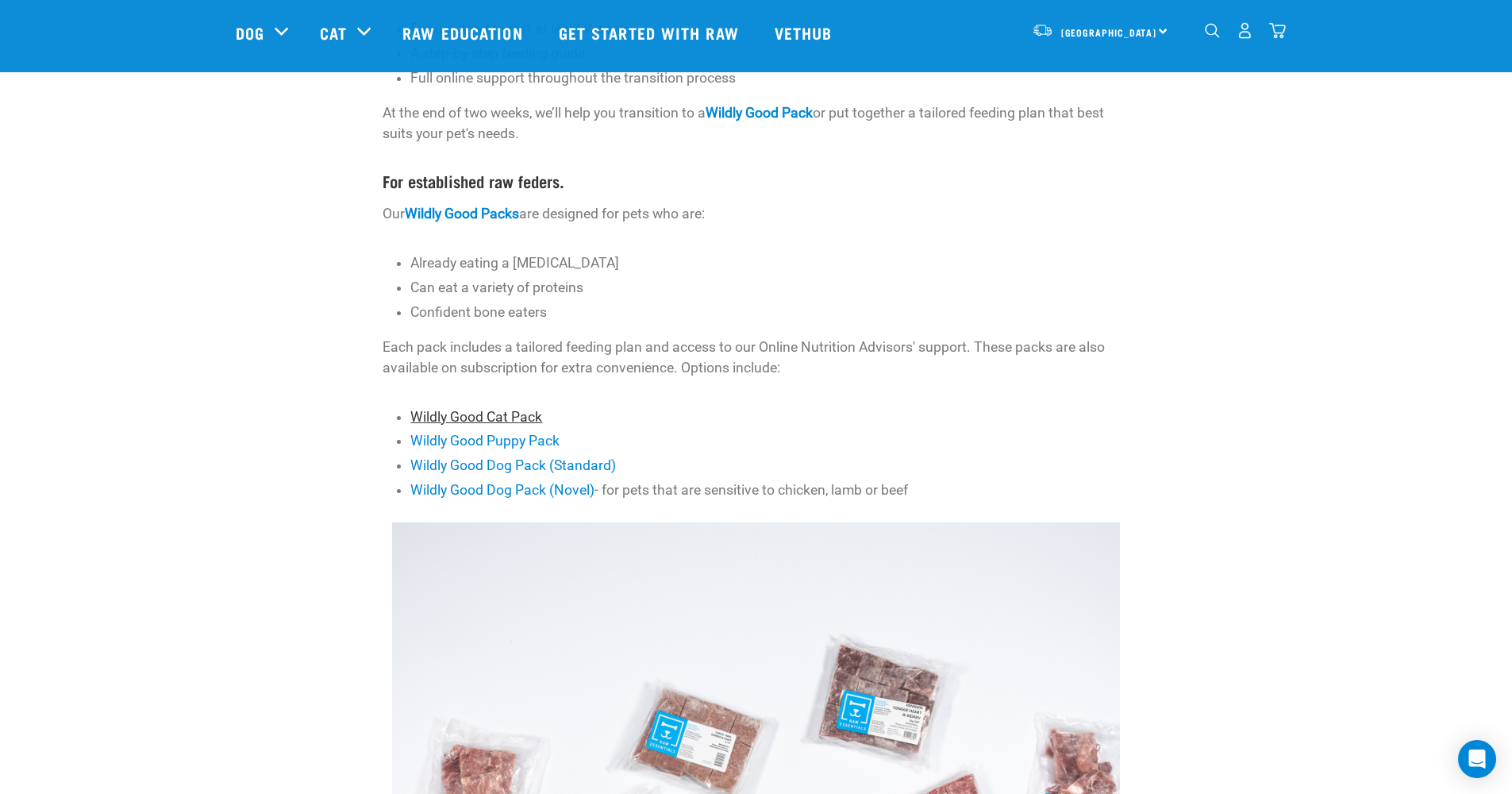
click at [522, 420] on link "Wildly Good Cat Pack" at bounding box center [476, 416] width 132 height 16
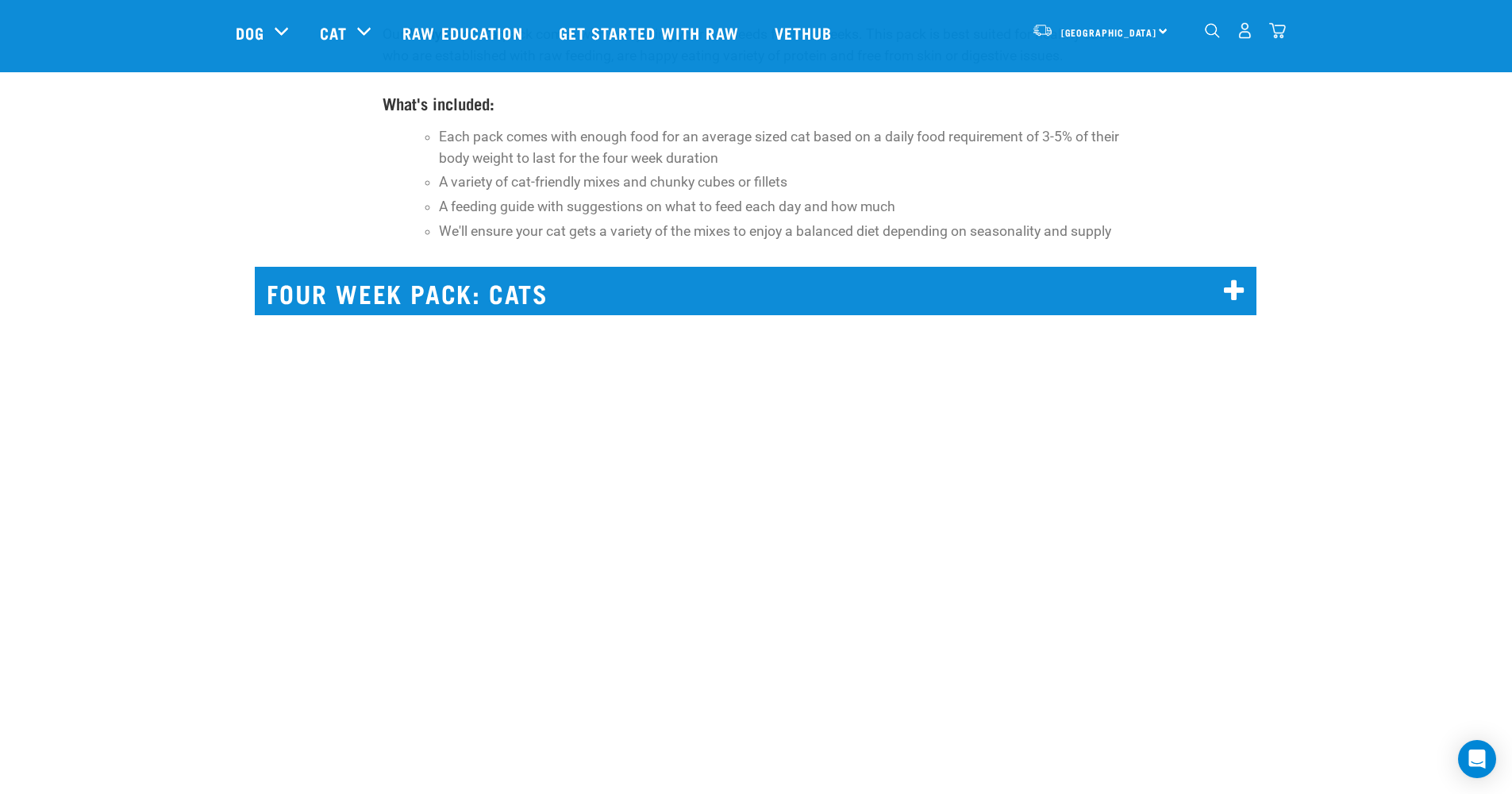
scroll to position [11122, 0]
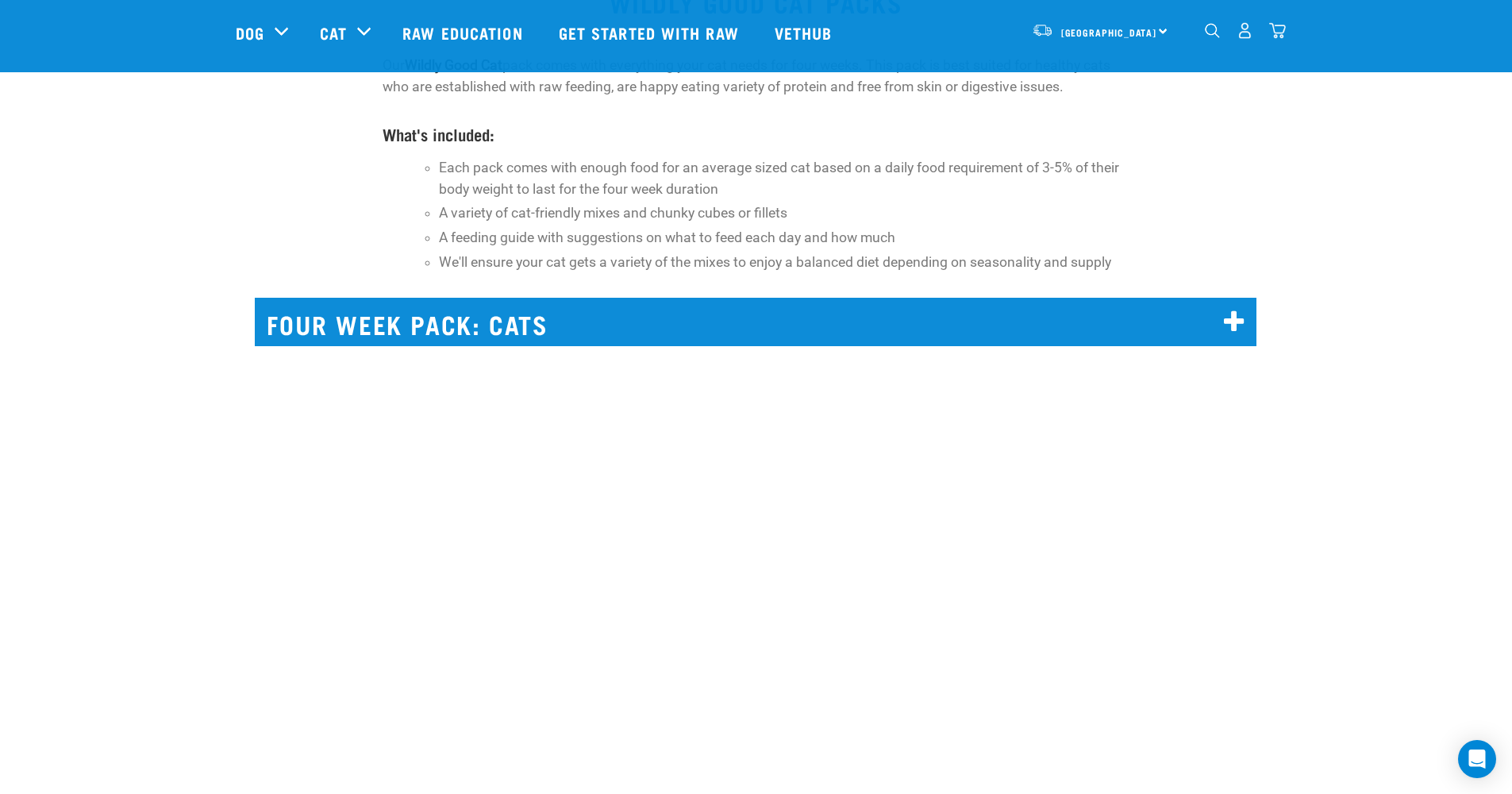
click at [952, 298] on h2 "FOUR WEEK PACK: CATS" at bounding box center [755, 322] width 1001 height 49
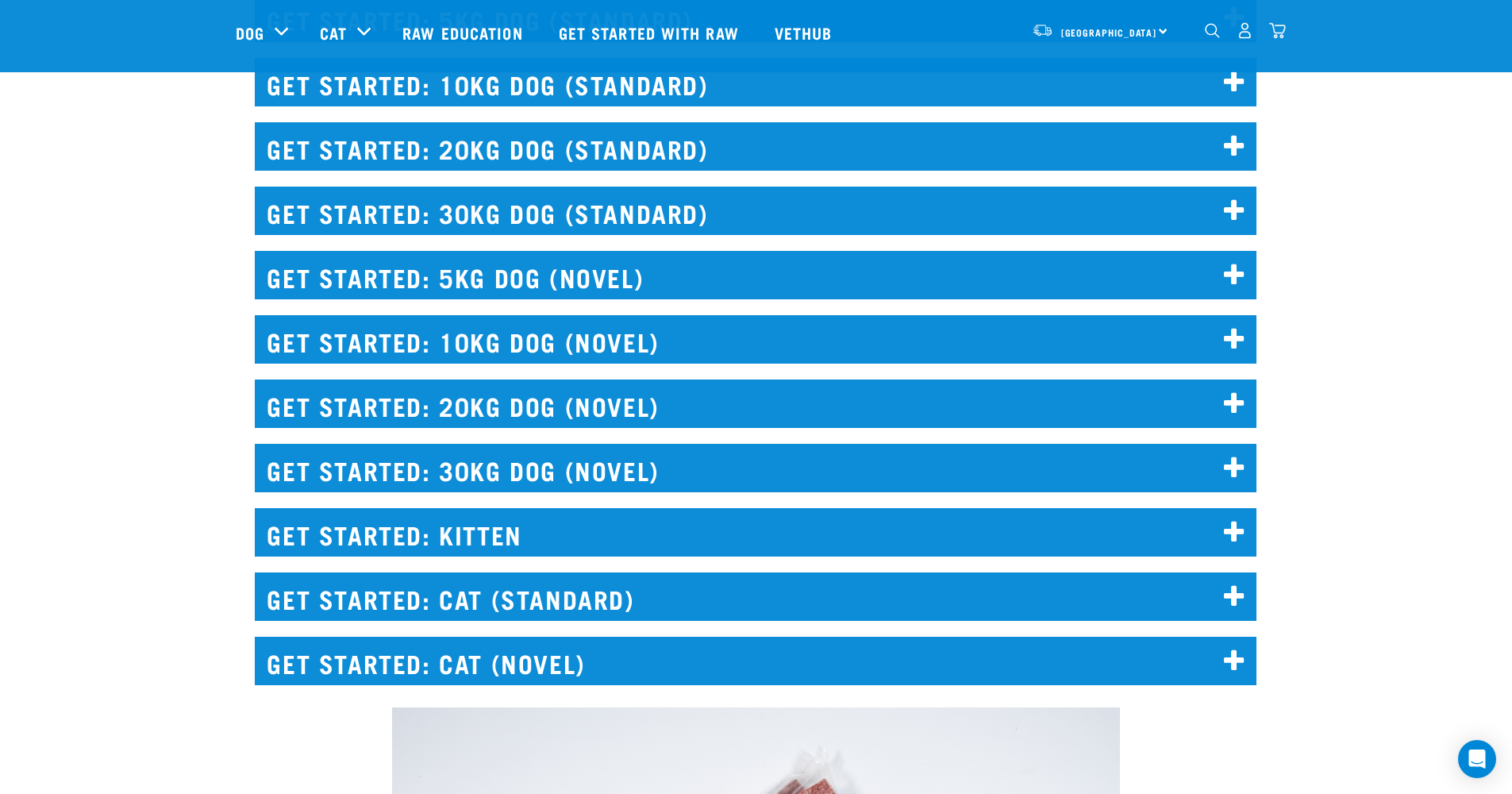
scroll to position [2206, 0]
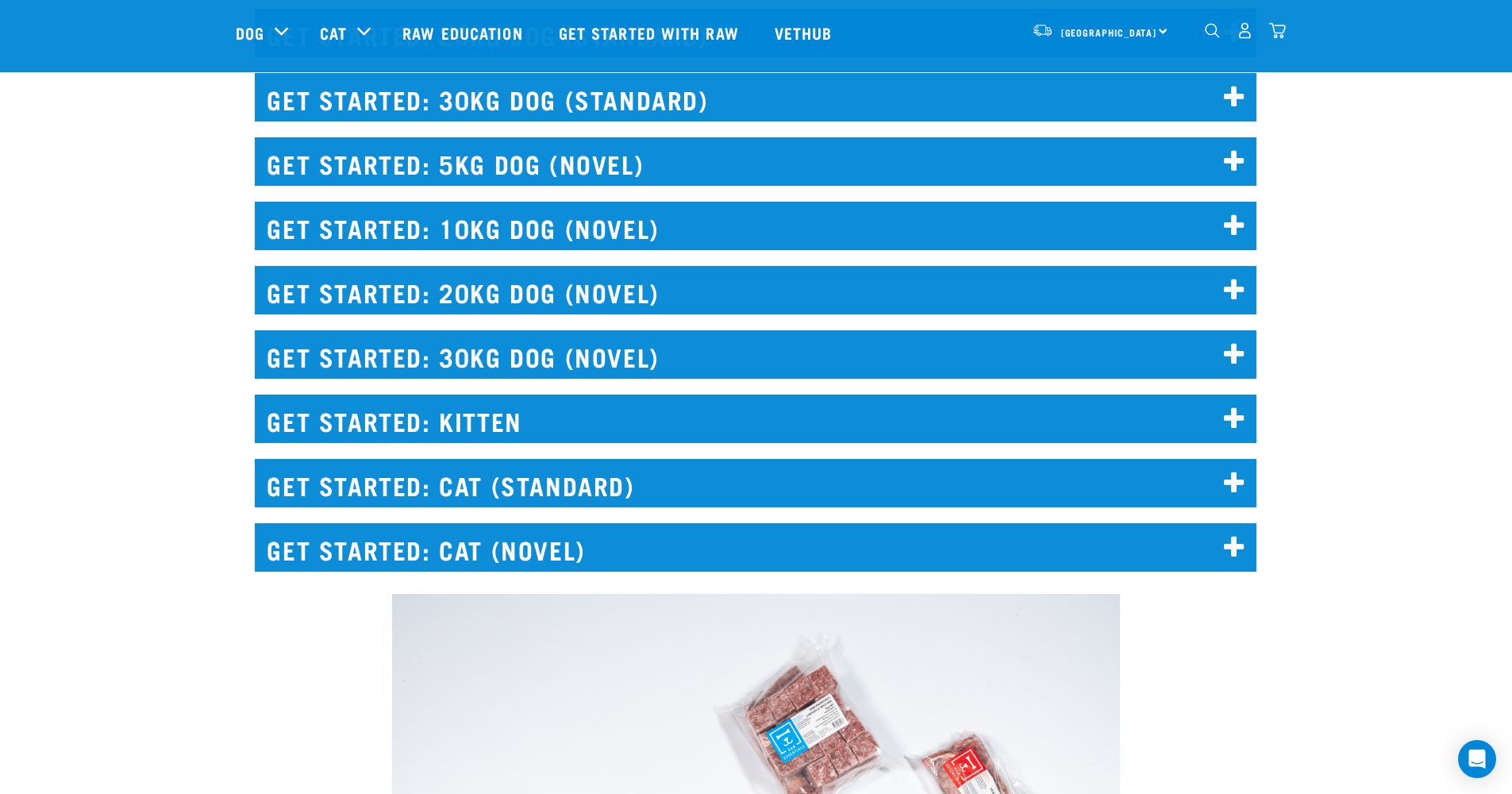
click at [637, 413] on h2 "GET STARTED: KITTEN" at bounding box center [755, 419] width 1001 height 49
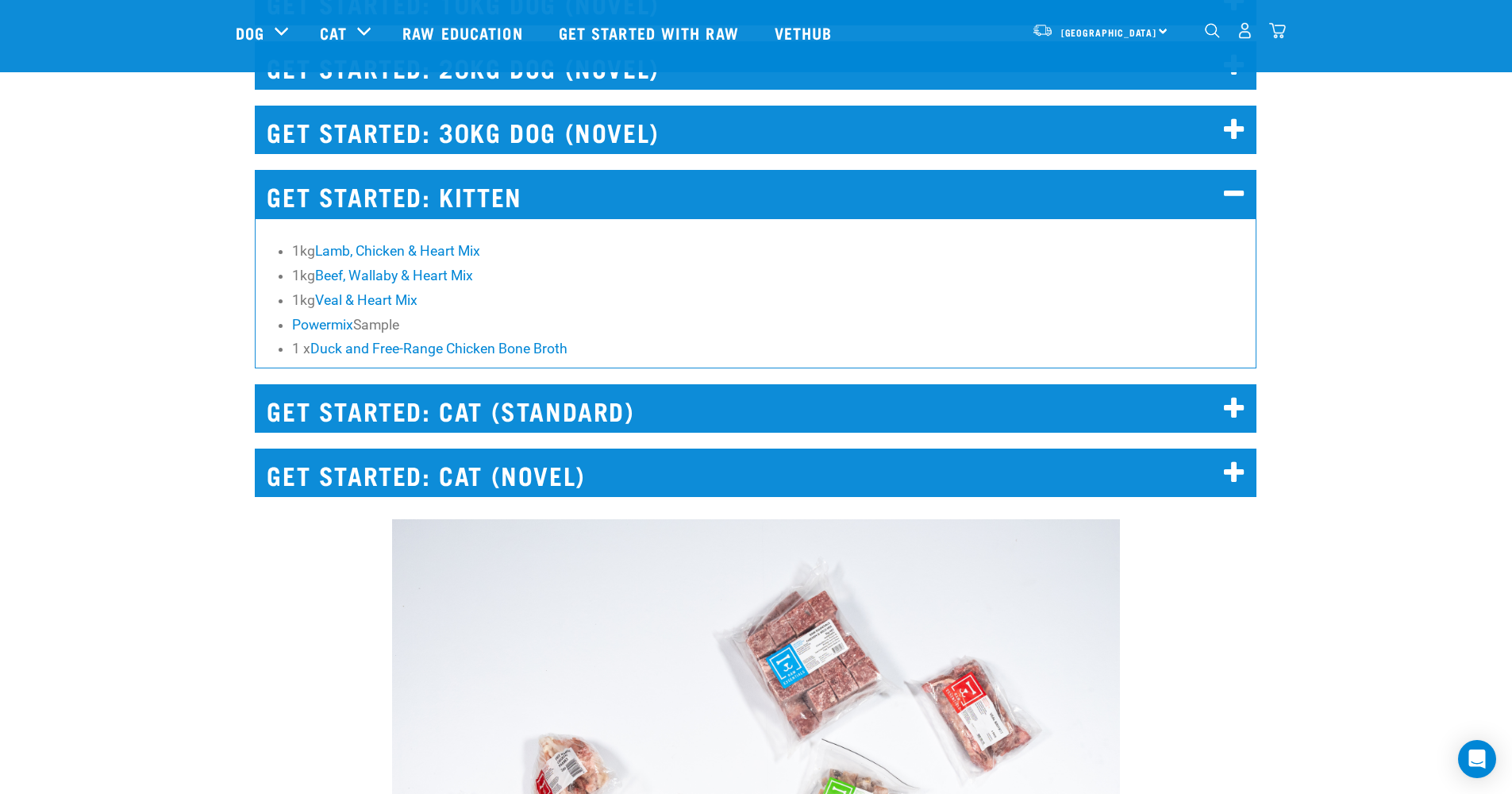
scroll to position [2413, 0]
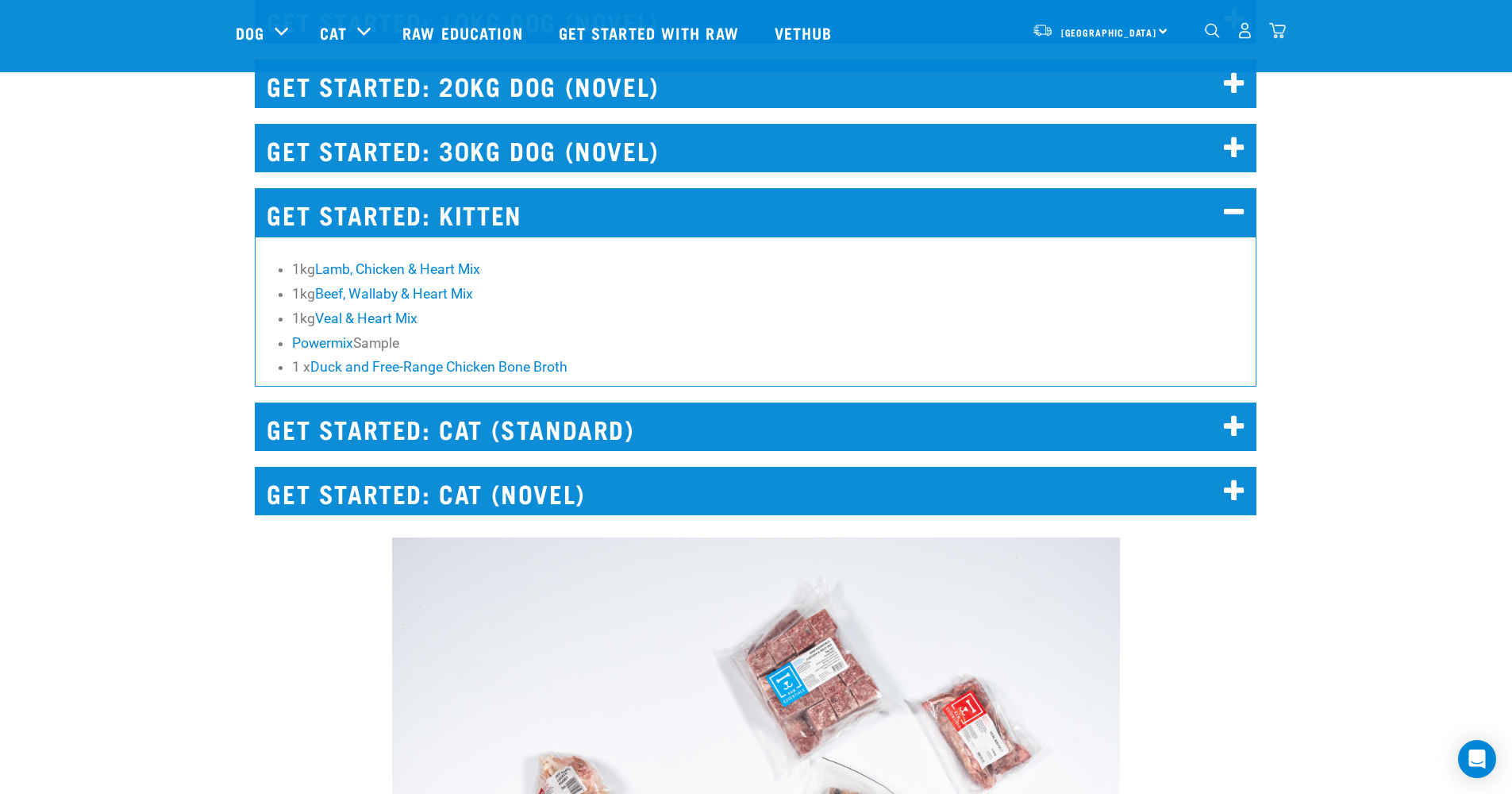
click at [583, 431] on h2 "GET STARTED: CAT (STANDARD)" at bounding box center [755, 426] width 1001 height 49
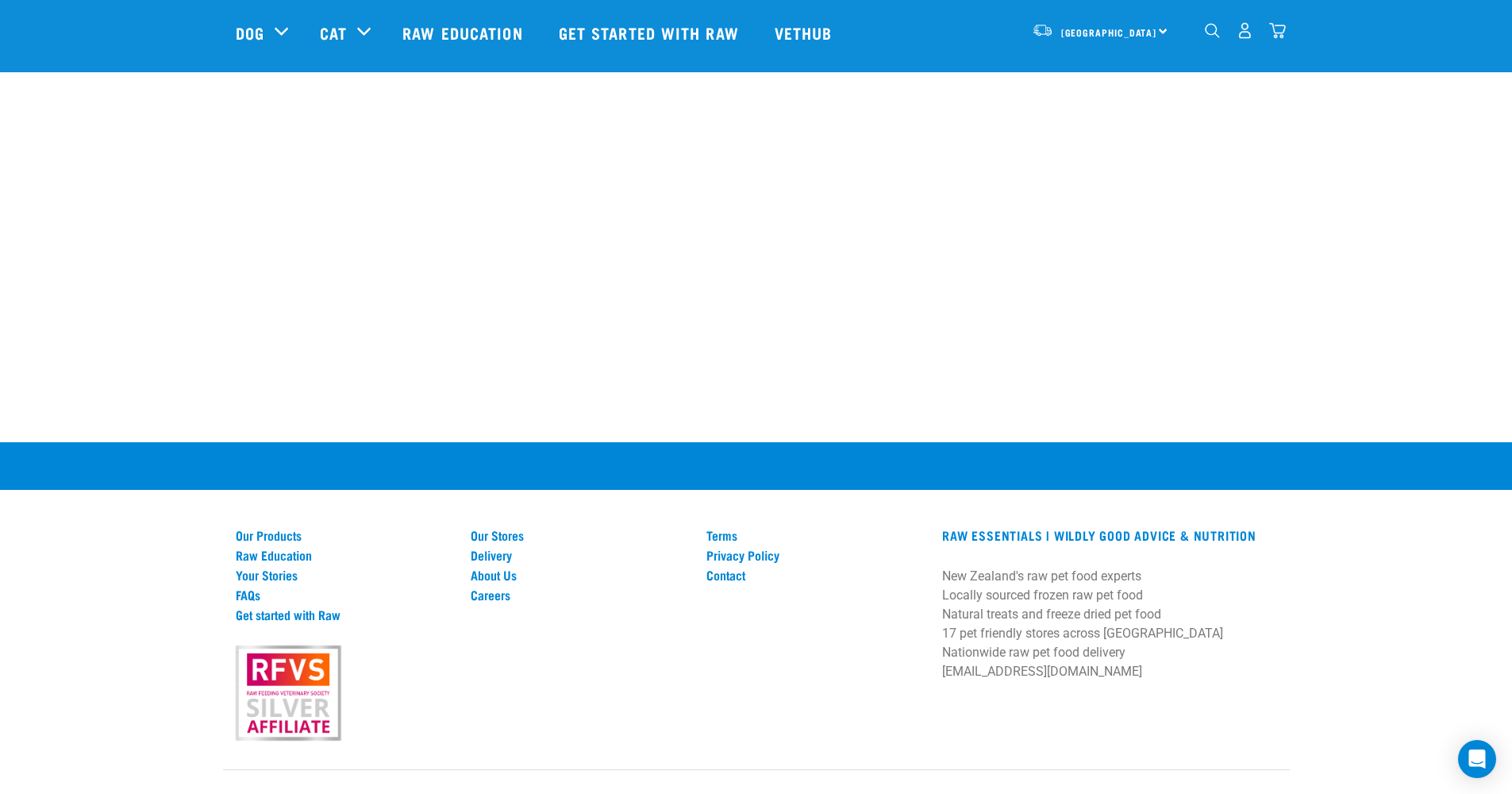
scroll to position [10888, 0]
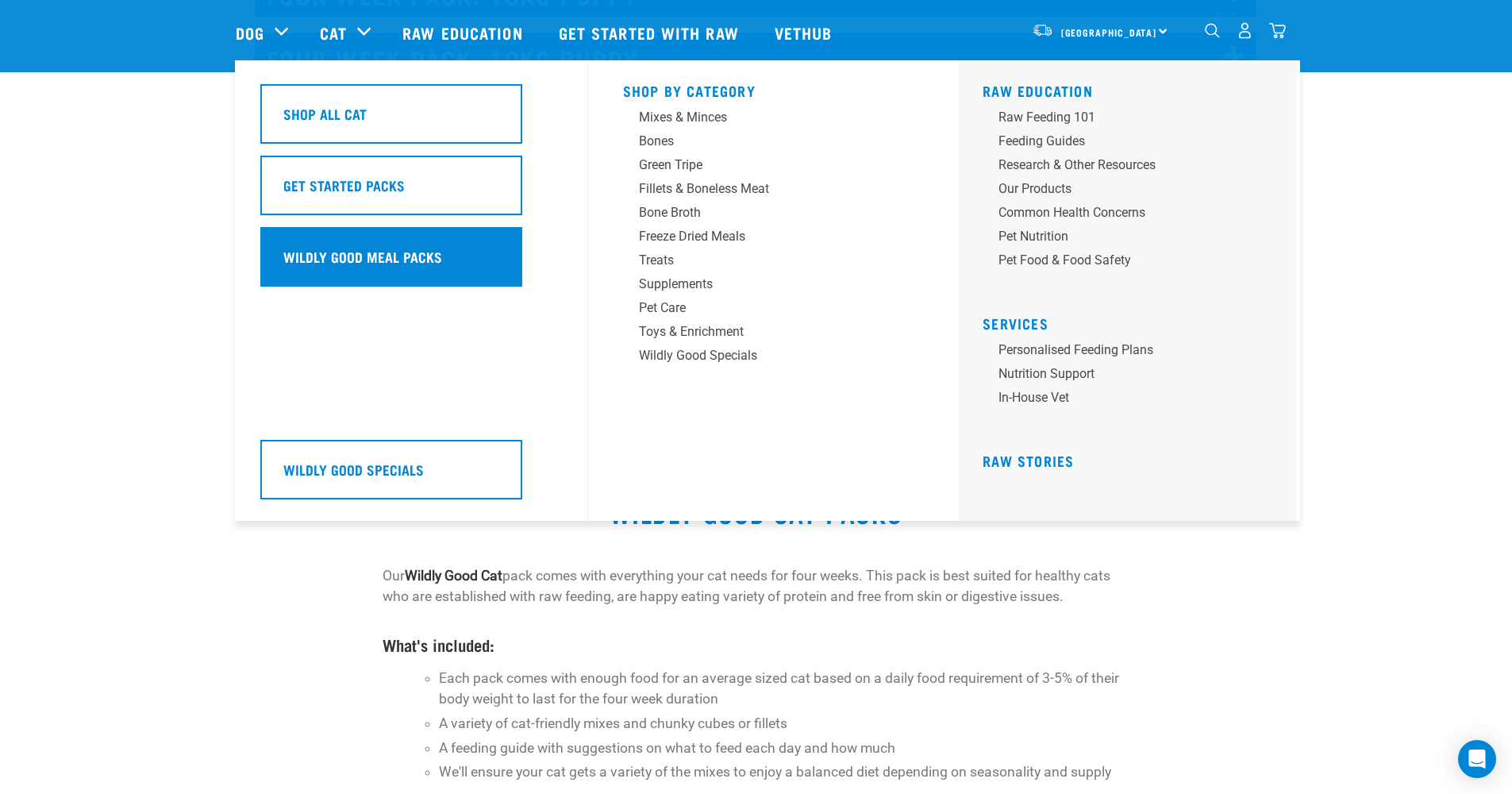
click at [358, 254] on h5 "Wildly Good Meal Packs" at bounding box center [362, 256] width 159 height 20
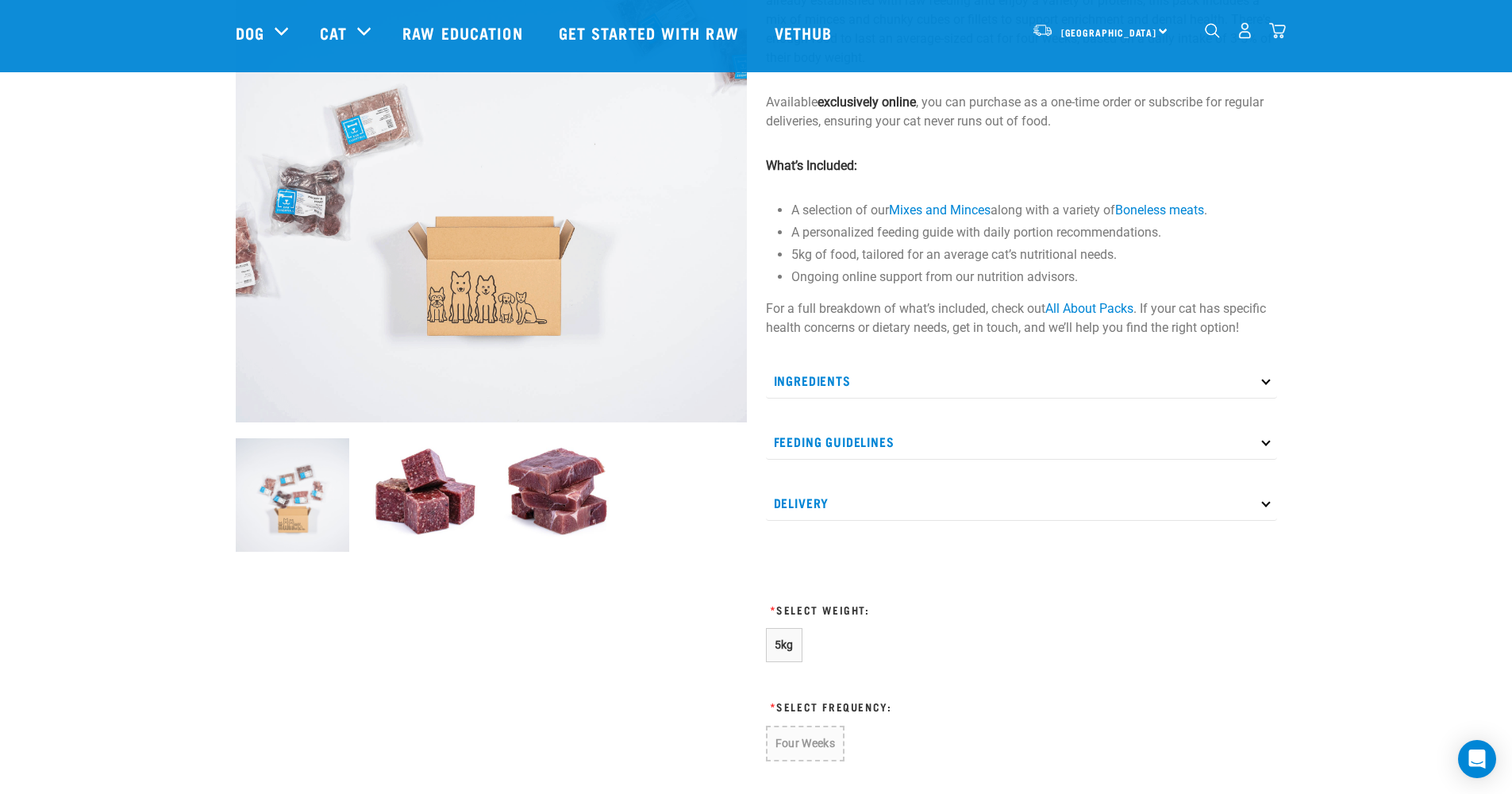
scroll to position [219, 0]
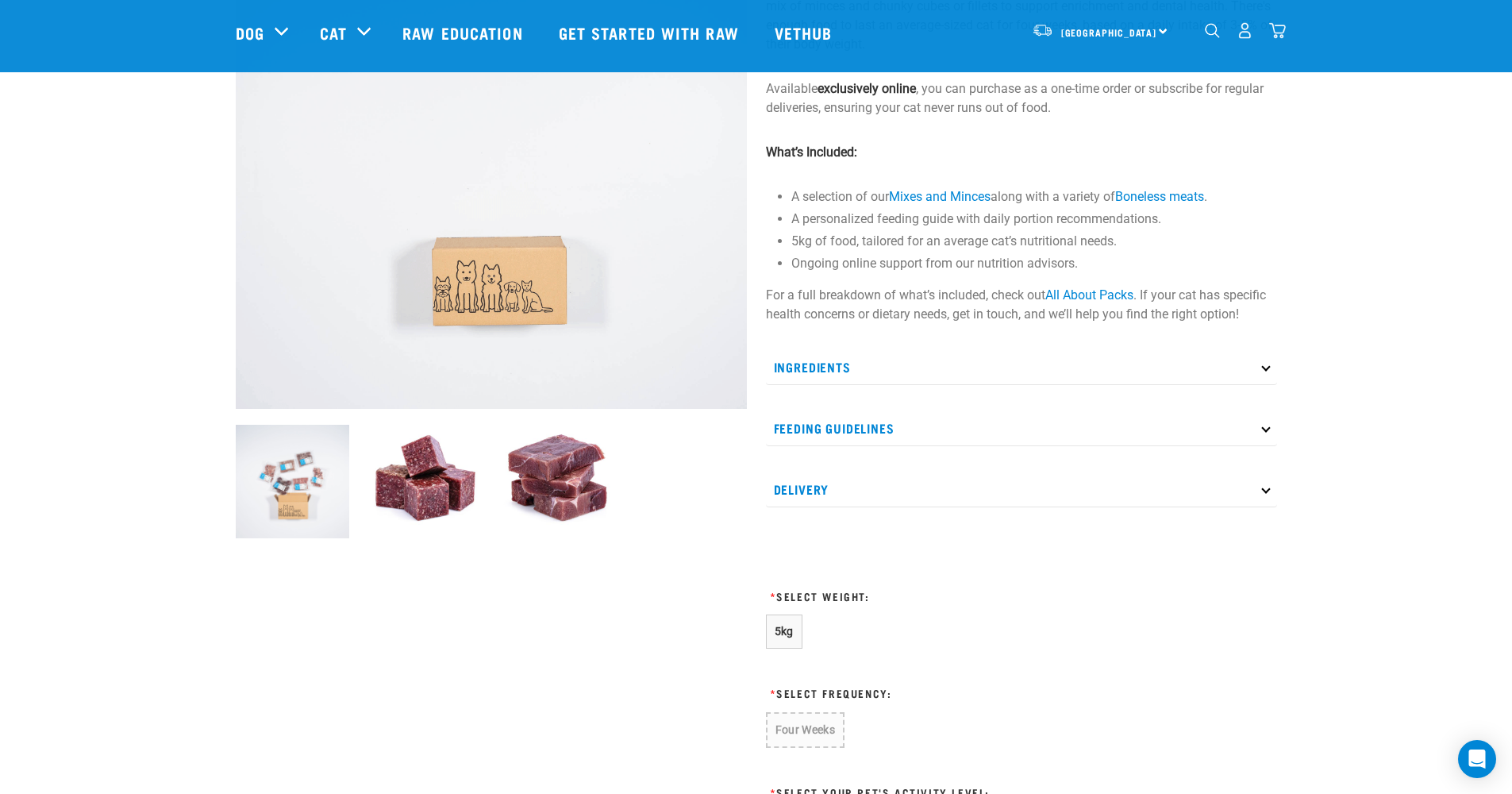
click at [885, 372] on p "Ingredients" at bounding box center [1021, 367] width 511 height 36
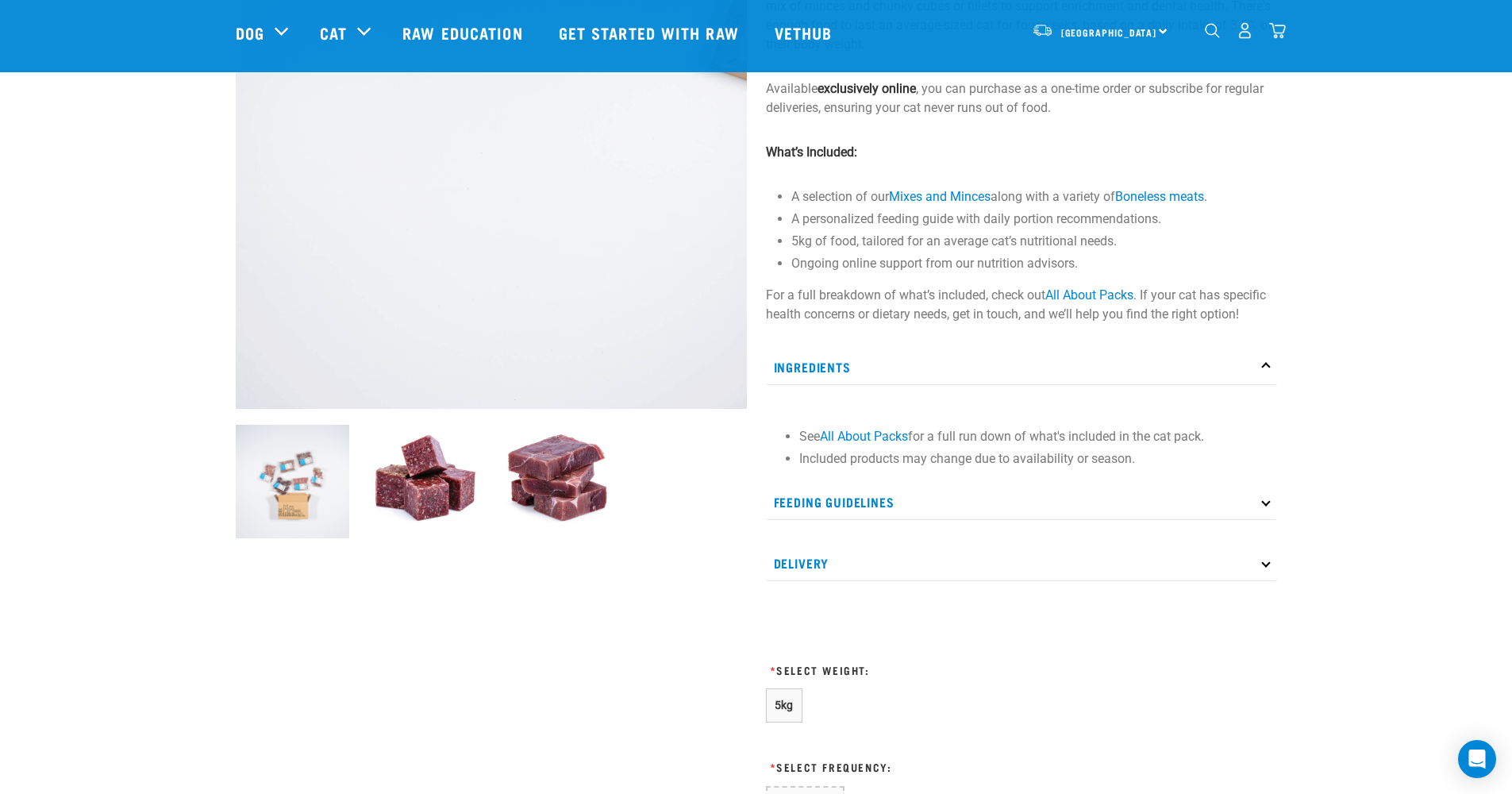
click at [884, 371] on p "Ingredients" at bounding box center [1021, 367] width 511 height 36
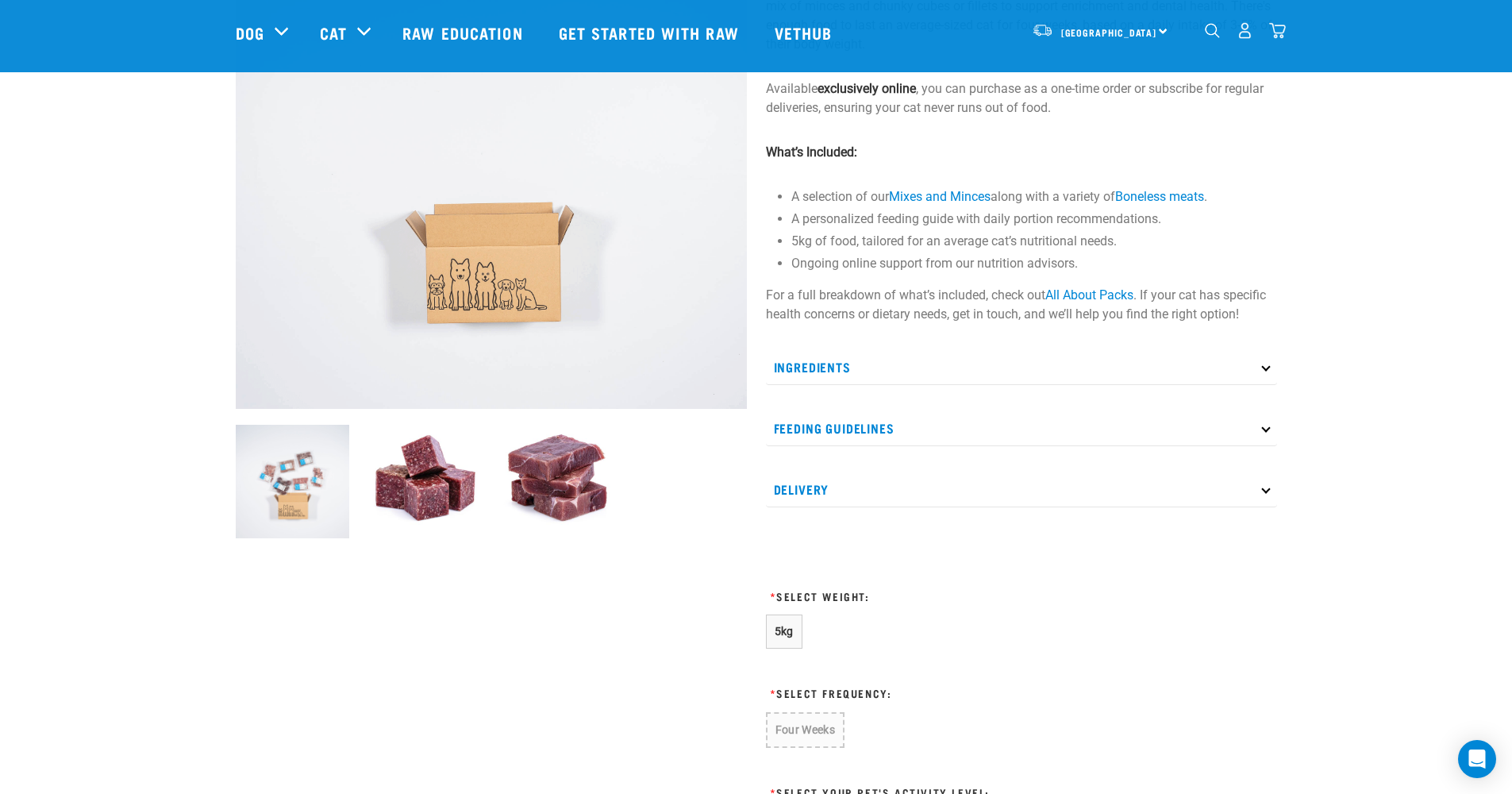
click at [845, 431] on p "Feeding Guidelines" at bounding box center [1021, 428] width 511 height 36
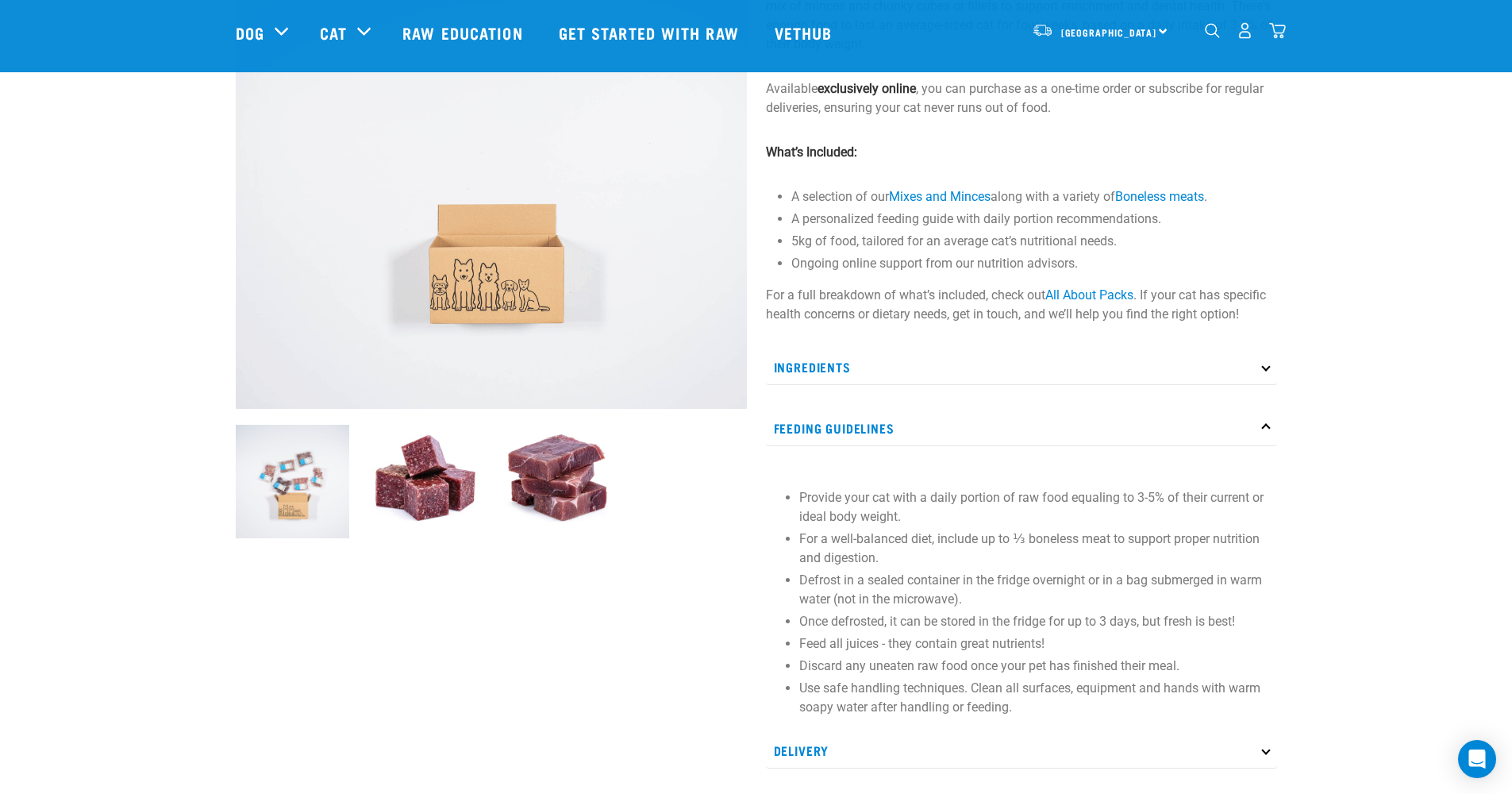
click at [846, 431] on p "Feeding Guidelines" at bounding box center [1021, 428] width 511 height 36
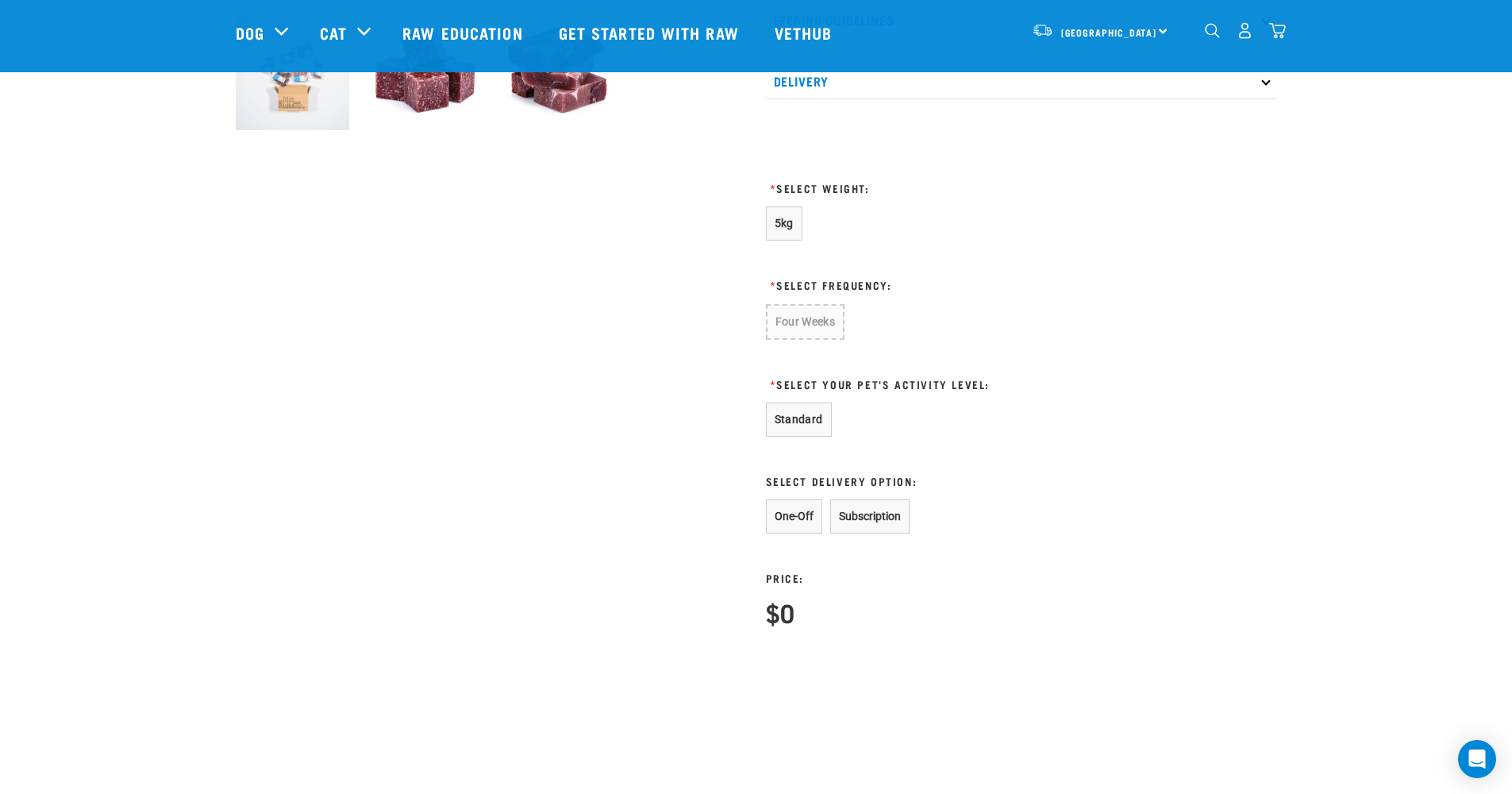
scroll to position [630, 0]
click at [795, 422] on button "Standard" at bounding box center [798, 416] width 66 height 34
click at [788, 214] on span "5kg" at bounding box center [784, 220] width 19 height 13
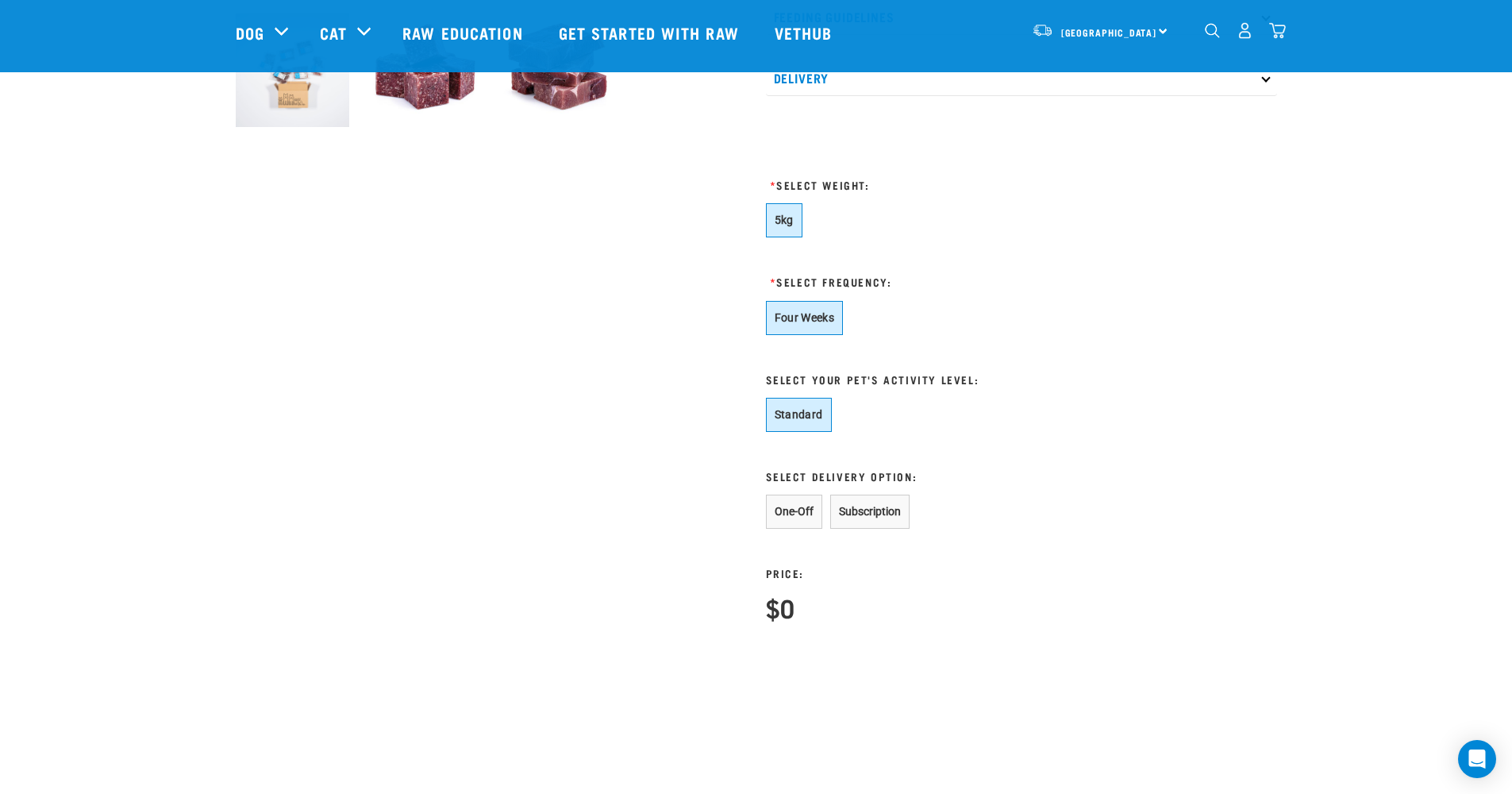
click at [805, 325] on button "Four Weeks" at bounding box center [804, 318] width 77 height 34
click at [799, 515] on button "One-Off" at bounding box center [794, 511] width 56 height 34
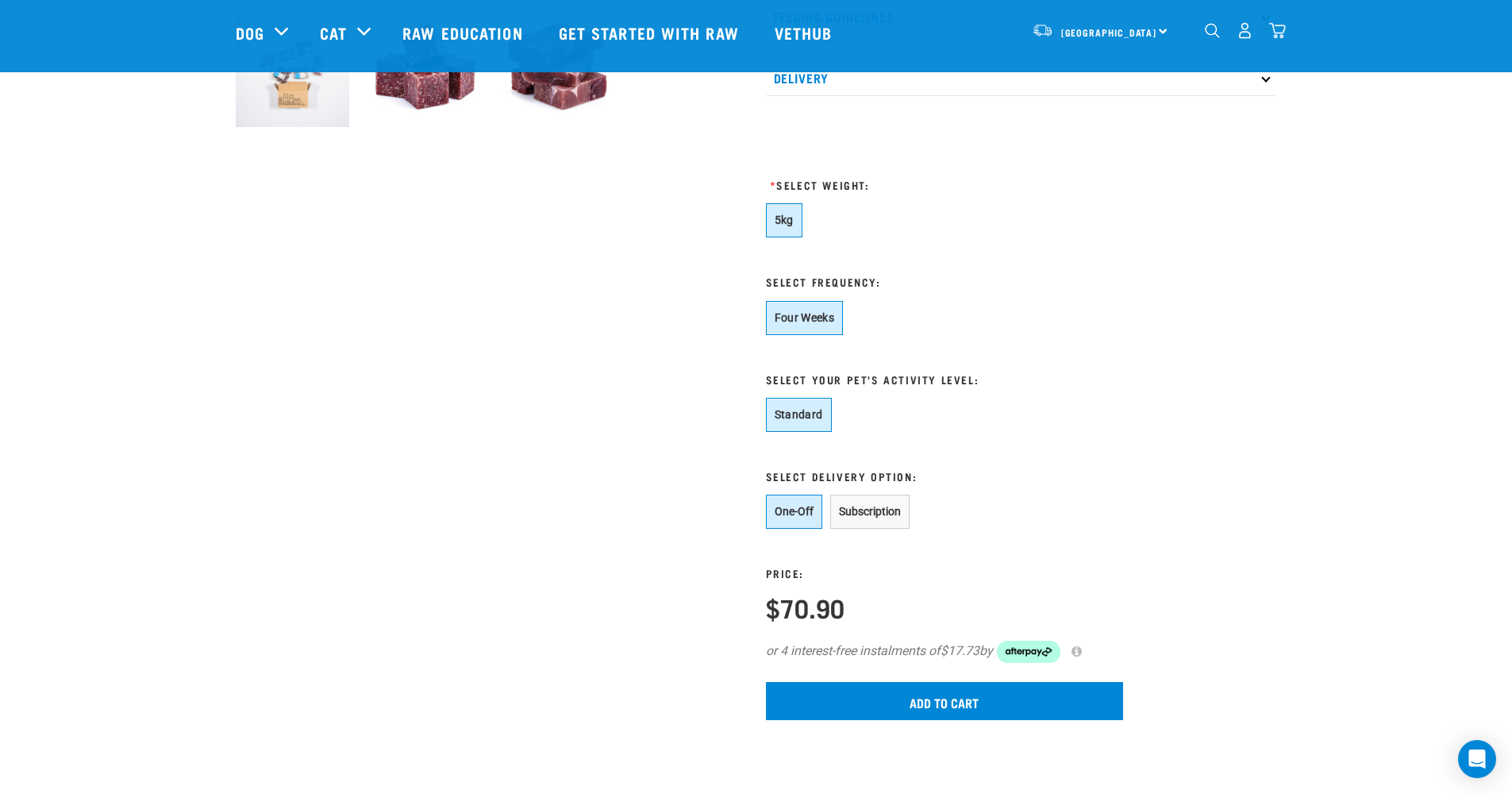
click at [873, 506] on button "Subscription" at bounding box center [870, 511] width 79 height 34
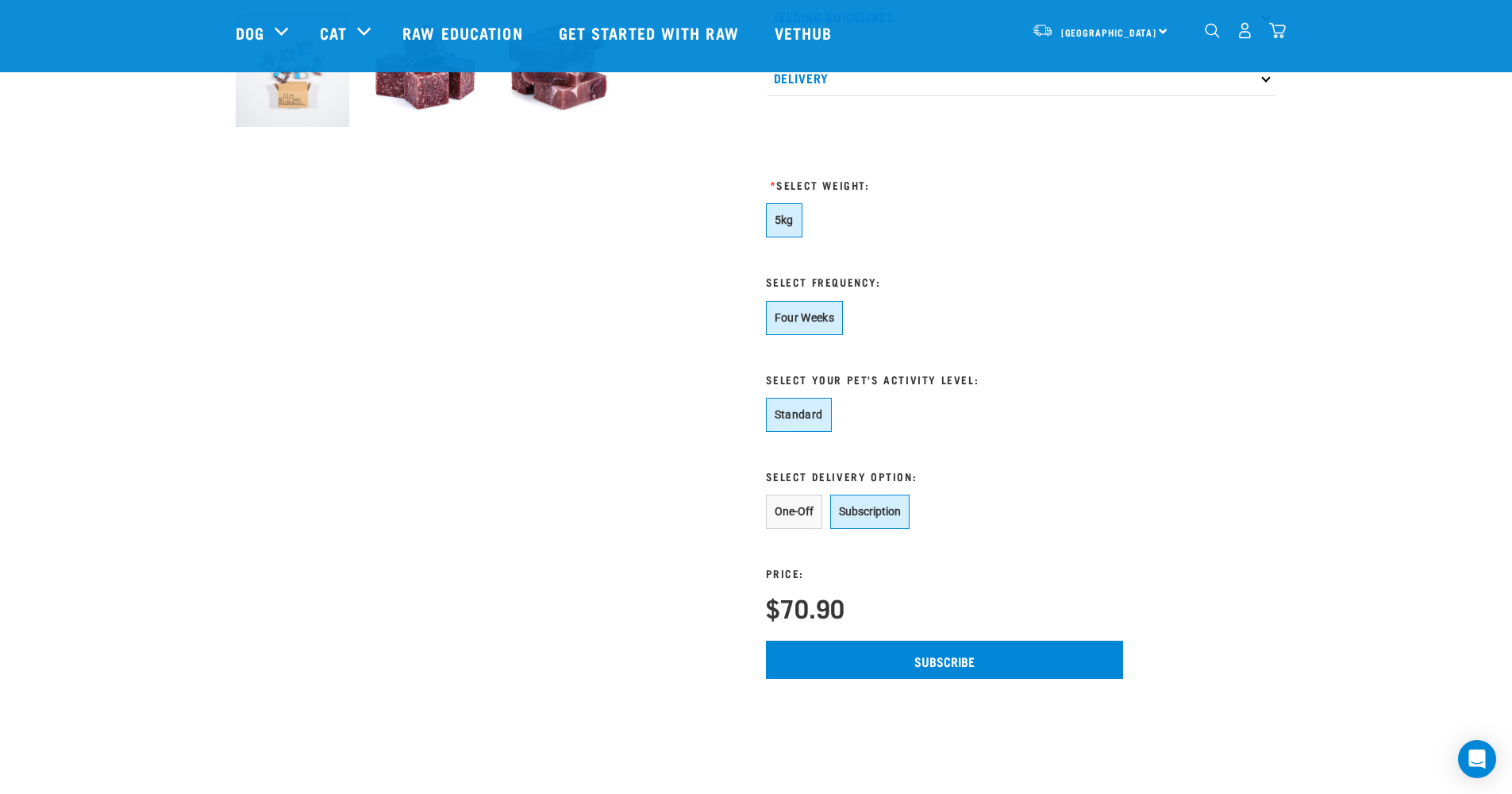
click at [824, 509] on div "One-Off Subscription" at bounding box center [944, 511] width 357 height 34
click at [807, 514] on button "One-Off" at bounding box center [794, 511] width 56 height 34
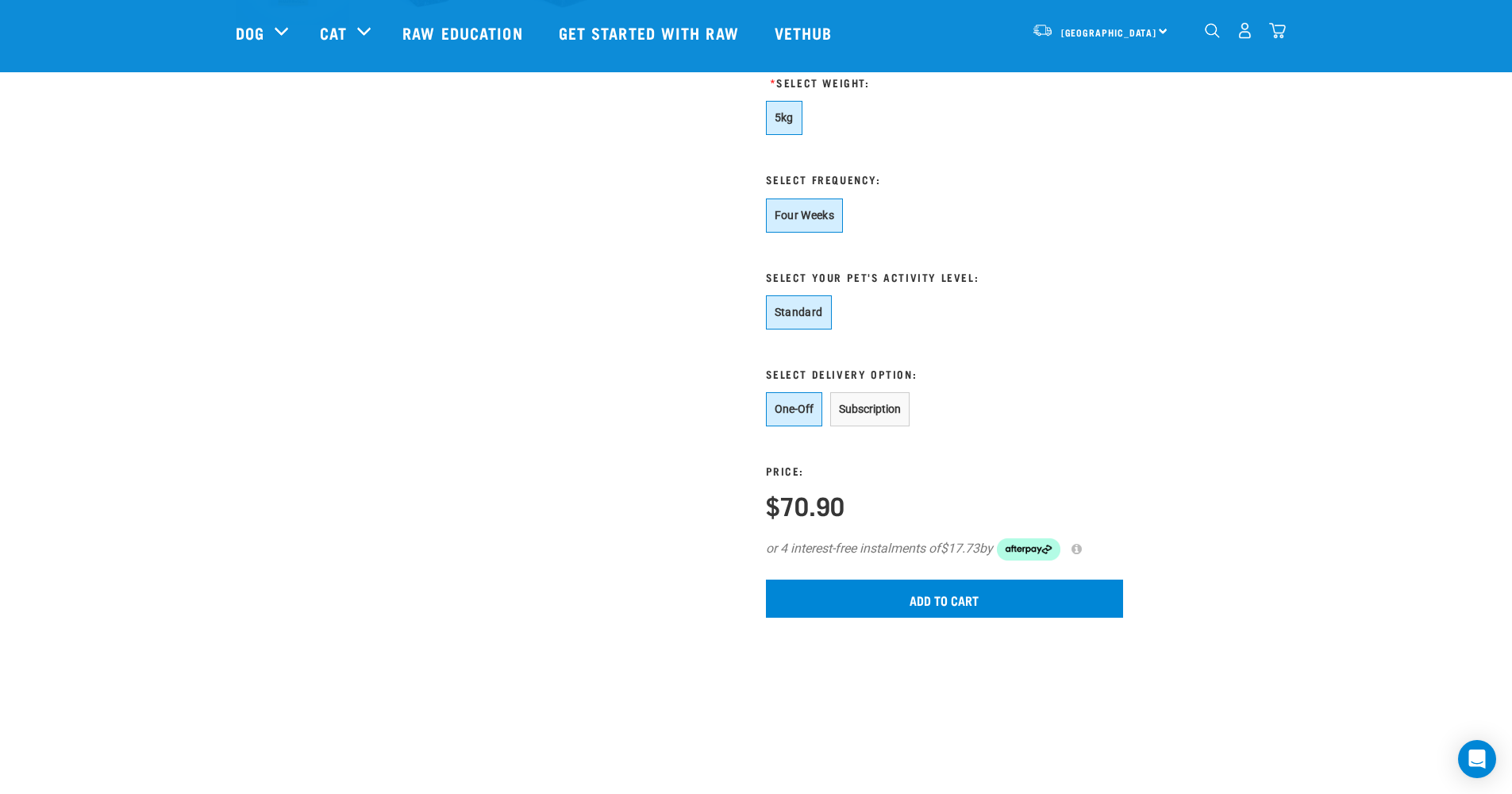
scroll to position [858, 0]
